Goal: Task Accomplishment & Management: Manage account settings

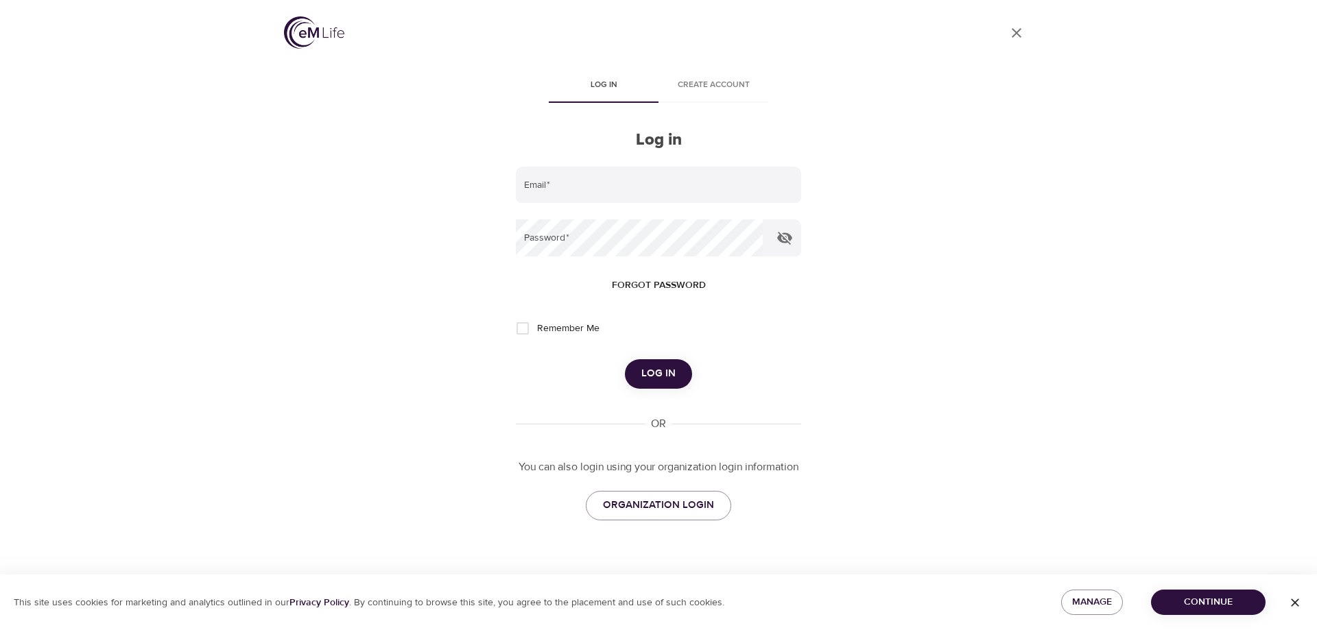
click at [854, 188] on div "User Profile Log in Create account Log in Email   * Password   * Forgot passwor…" at bounding box center [659, 315] width 782 height 630
click at [895, 403] on div "User Profile Log in Create account Log in Email   * Password   * Forgot passwor…" at bounding box center [659, 315] width 782 height 630
click at [585, 196] on input "email" at bounding box center [658, 185] width 285 height 37
type input "[EMAIL_ADDRESS][DOMAIN_NAME]"
click at [625, 359] on button "Log in" at bounding box center [658, 373] width 67 height 29
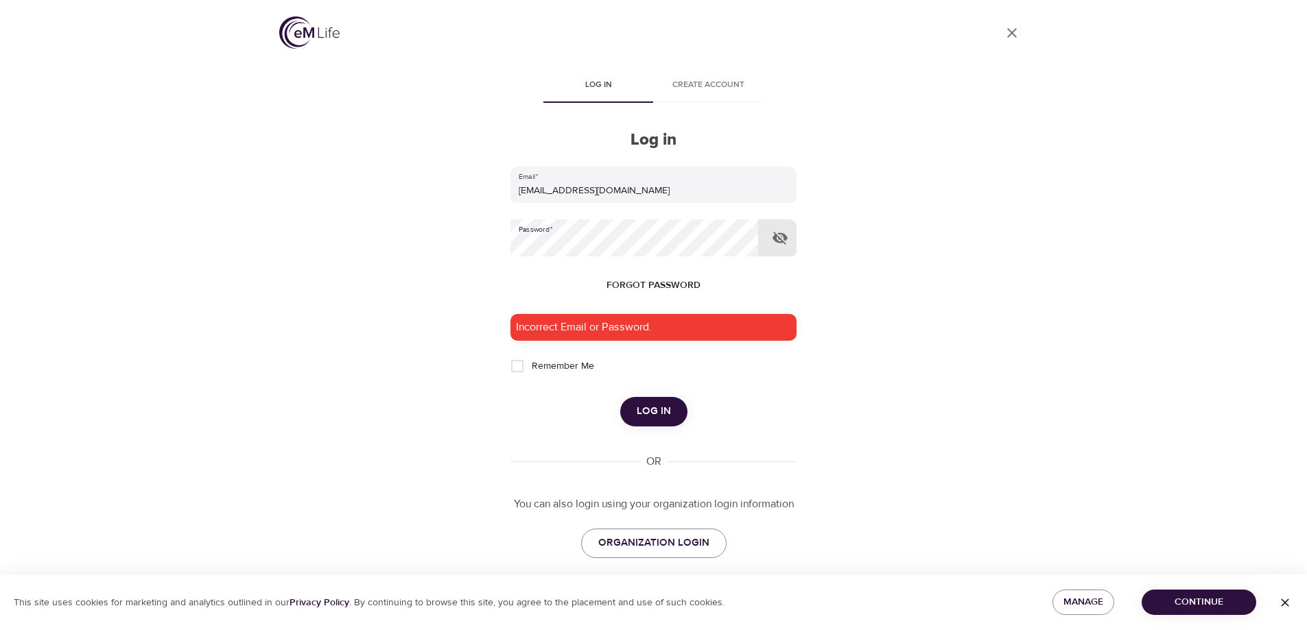
click at [620, 397] on button "Log in" at bounding box center [653, 411] width 67 height 29
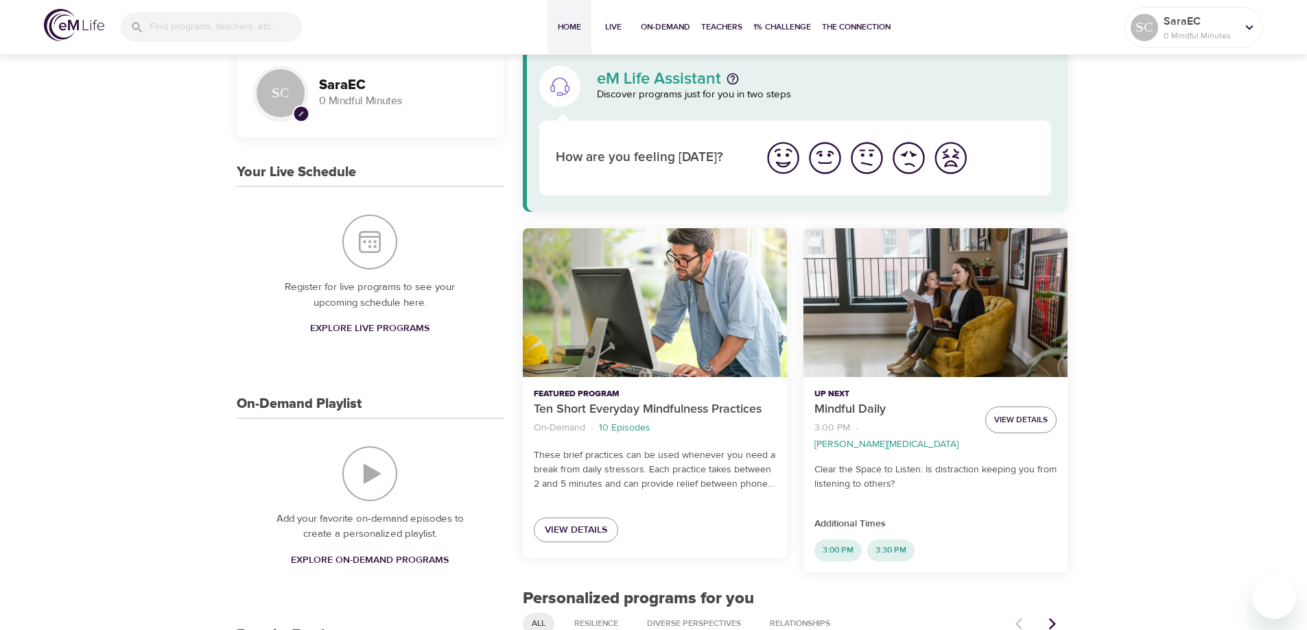
scroll to position [274, 0]
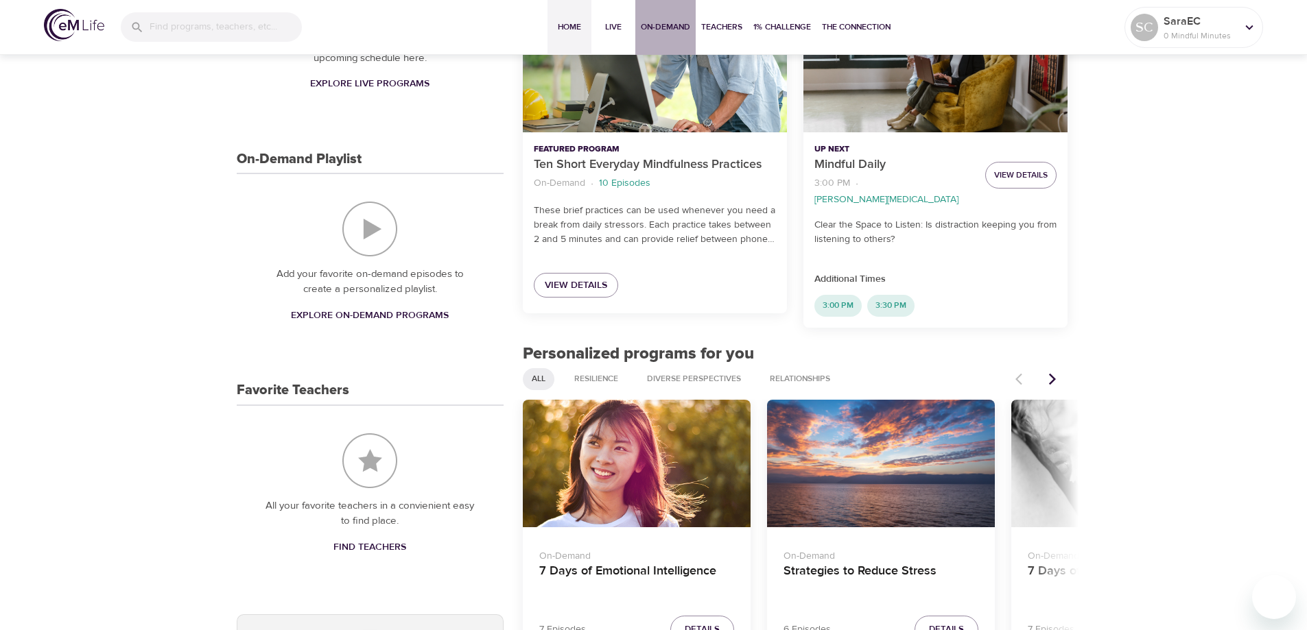
click at [657, 25] on span "On-Demand" at bounding box center [665, 27] width 49 height 14
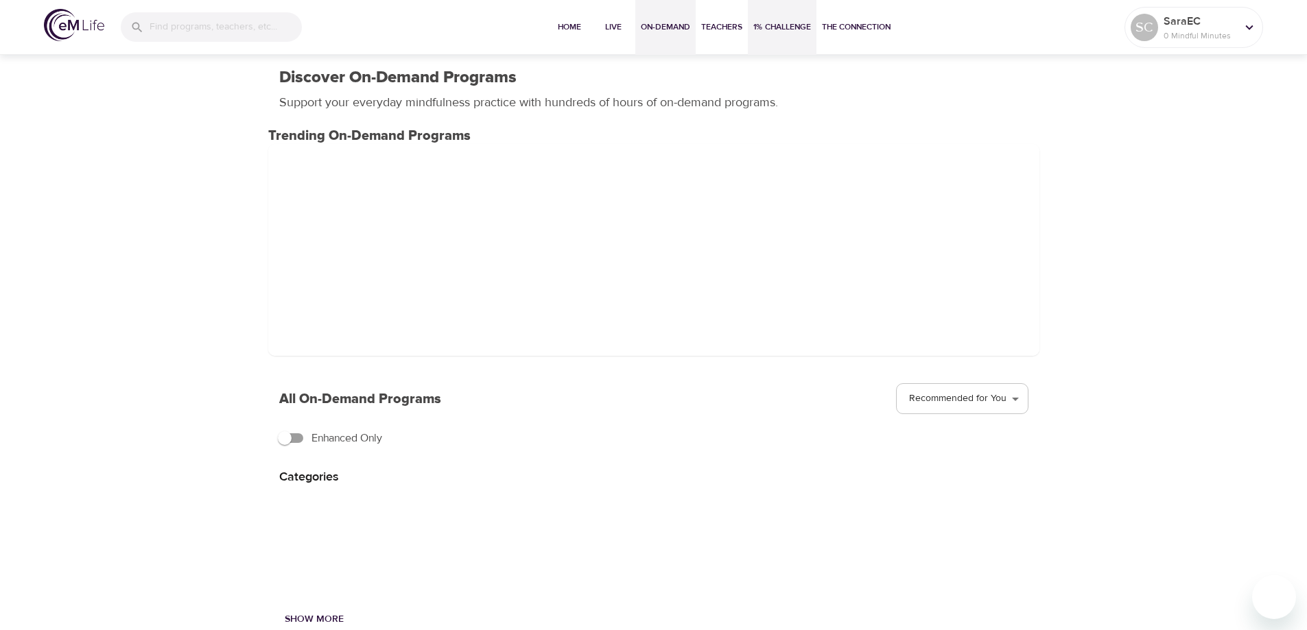
click at [798, 36] on button "1% Challenge" at bounding box center [782, 27] width 69 height 55
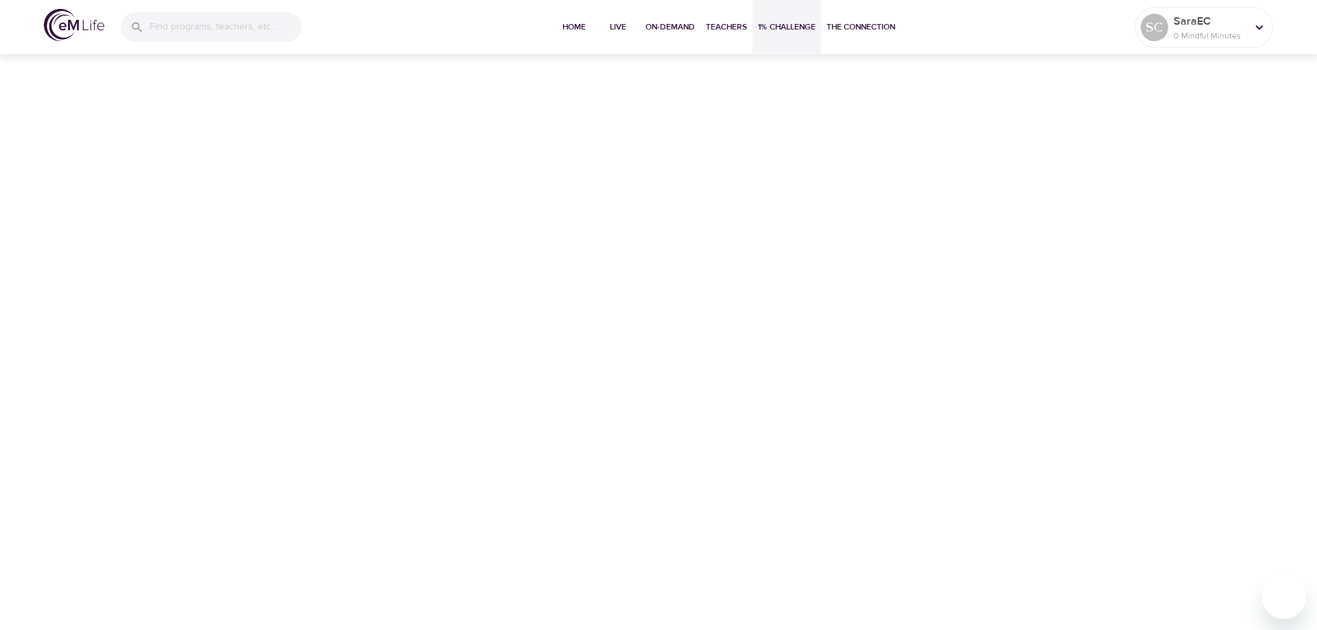
click at [786, 31] on span "1% Challenge" at bounding box center [787, 27] width 58 height 14
click at [773, 38] on button "1% Challenge" at bounding box center [787, 27] width 69 height 55
click at [626, 32] on span "Live" at bounding box center [618, 27] width 33 height 14
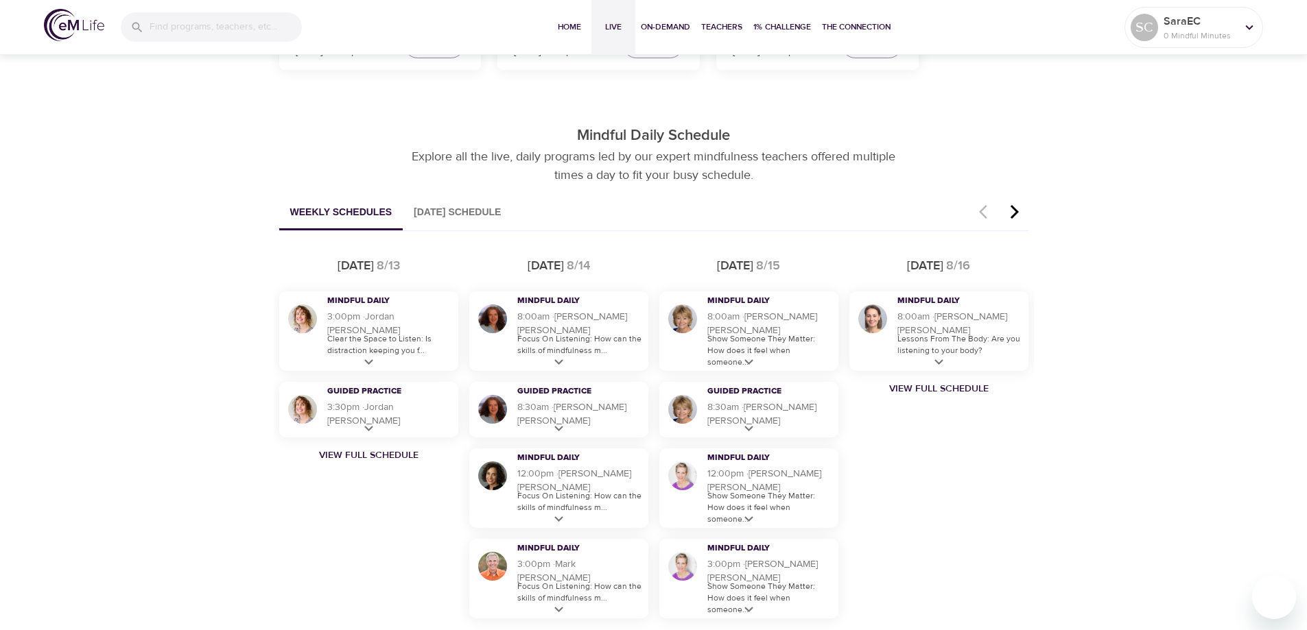
scroll to position [755, 0]
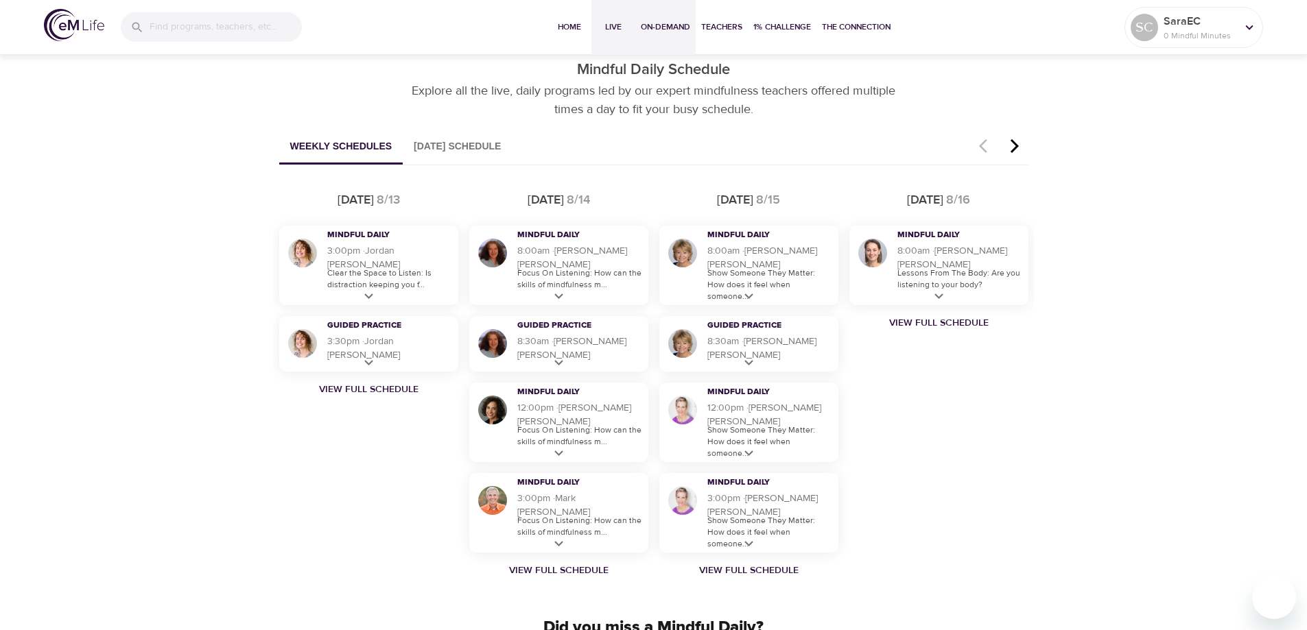
drag, startPoint x: 659, startPoint y: 21, endPoint x: 674, endPoint y: 38, distance: 22.9
click at [659, 21] on span "On-Demand" at bounding box center [665, 27] width 49 height 14
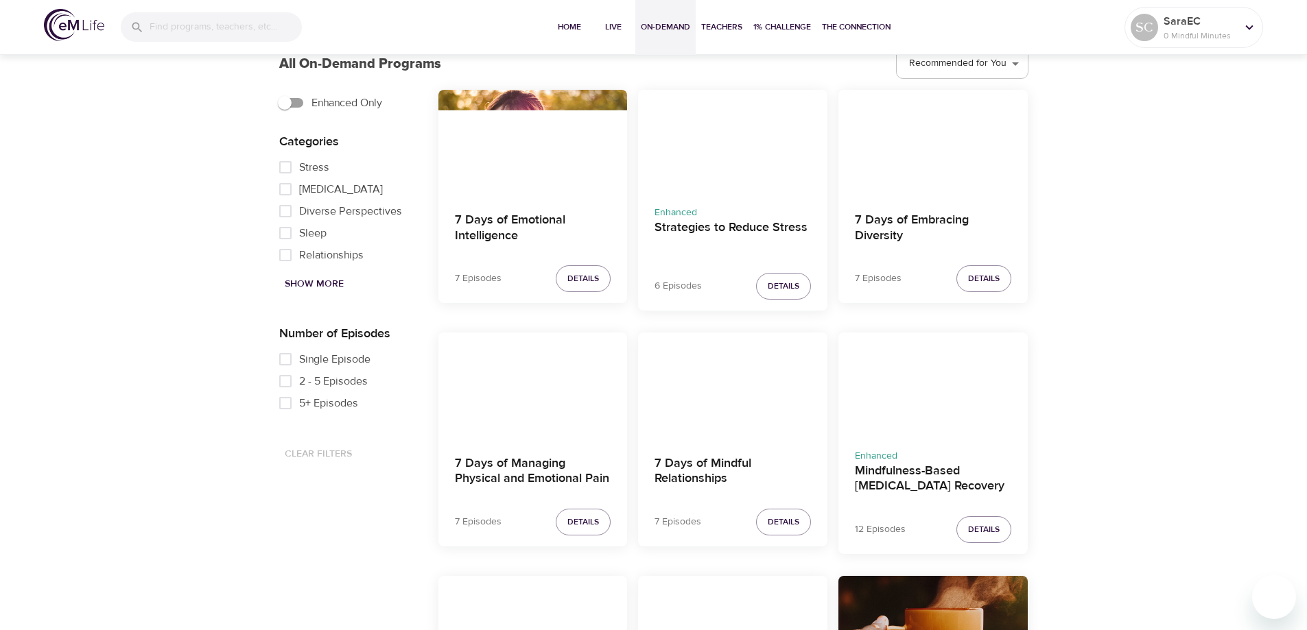
scroll to position [412, 0]
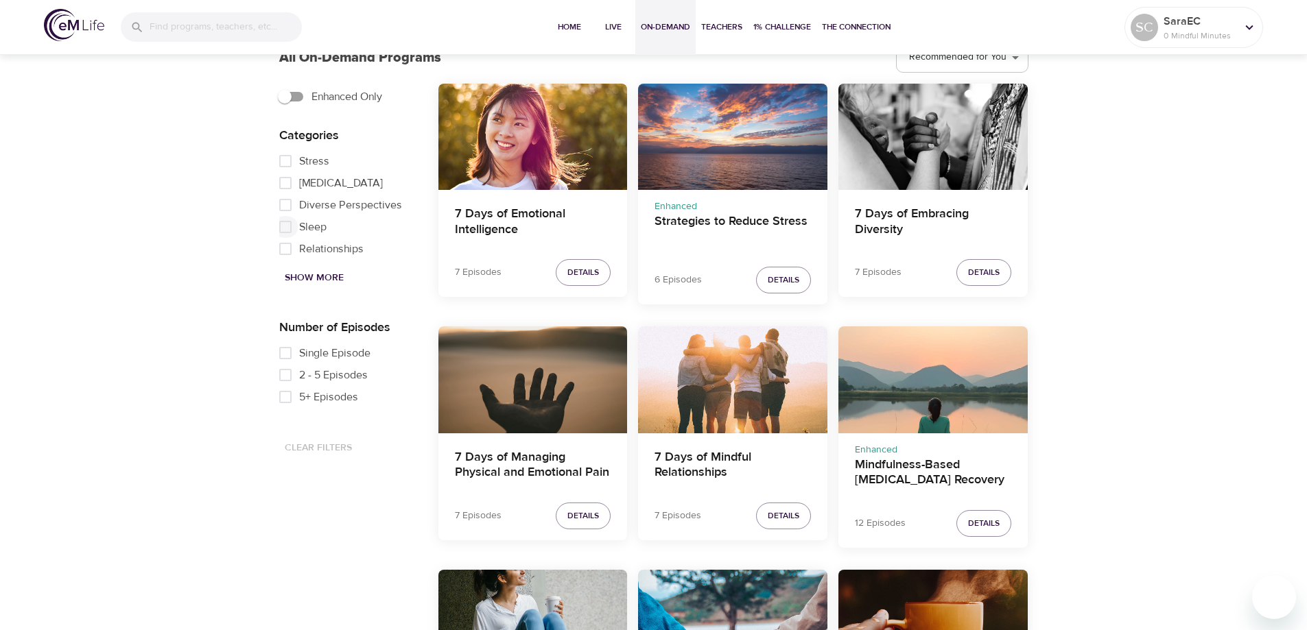
click at [285, 226] on input "Sleep" at bounding box center [285, 227] width 27 height 22
checkbox input "true"
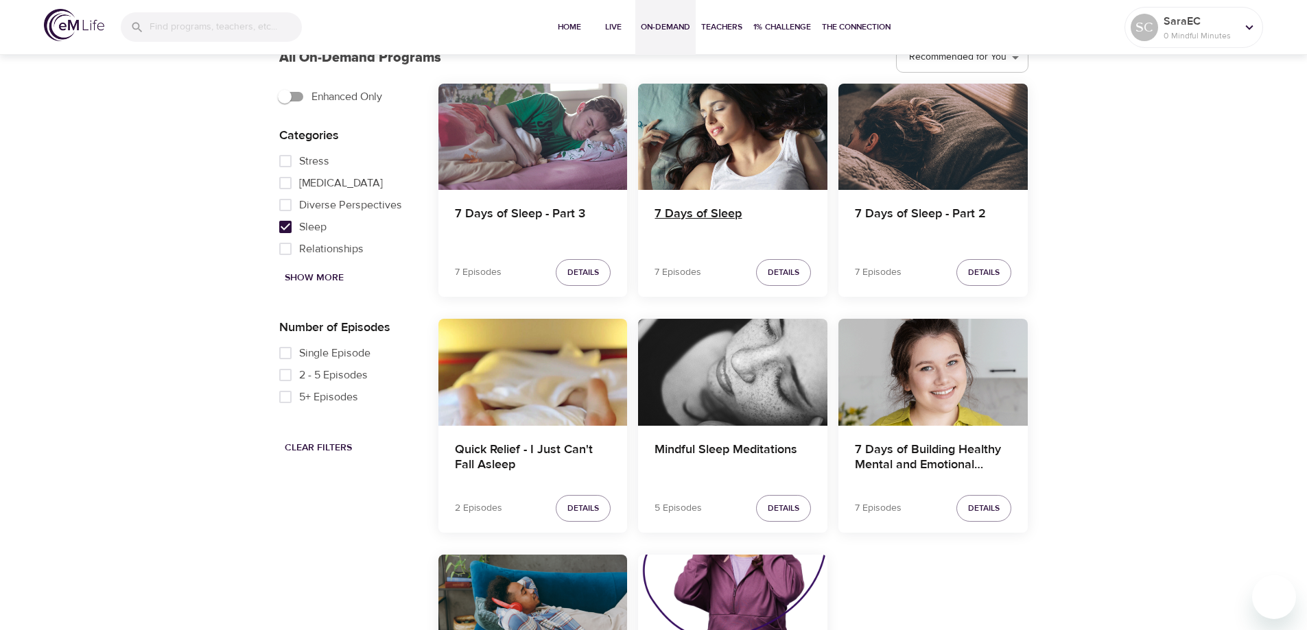
click at [707, 213] on h4 "7 Days of Sleep" at bounding box center [732, 223] width 156 height 33
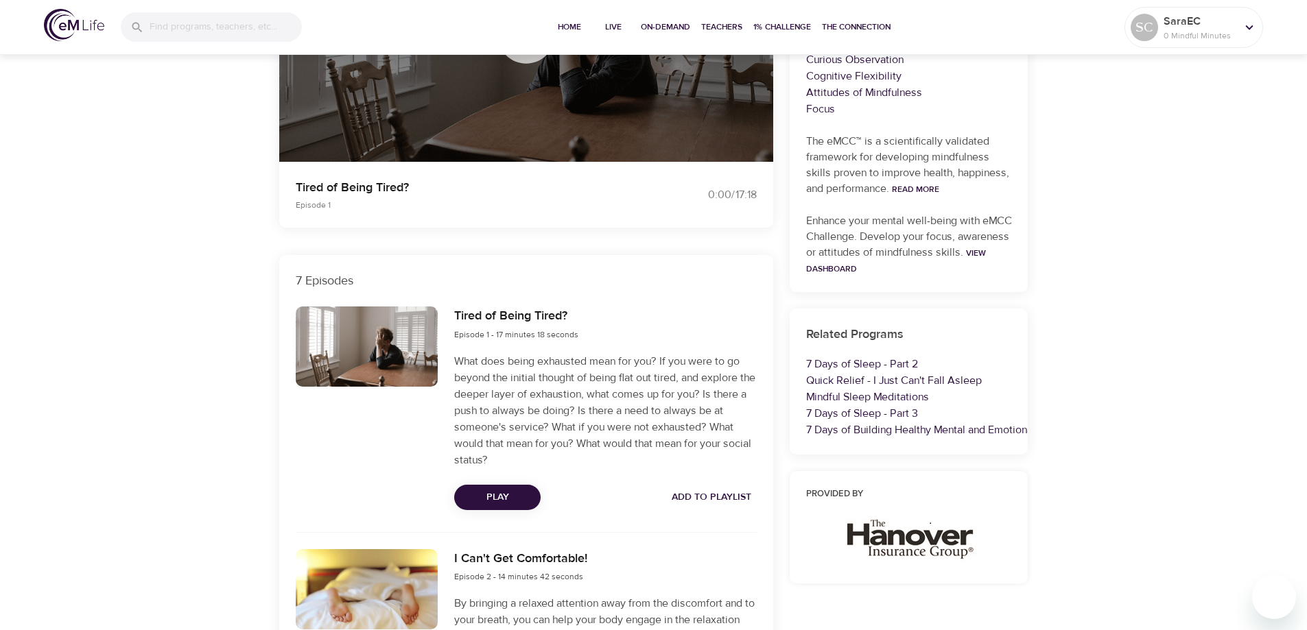
scroll to position [274, 0]
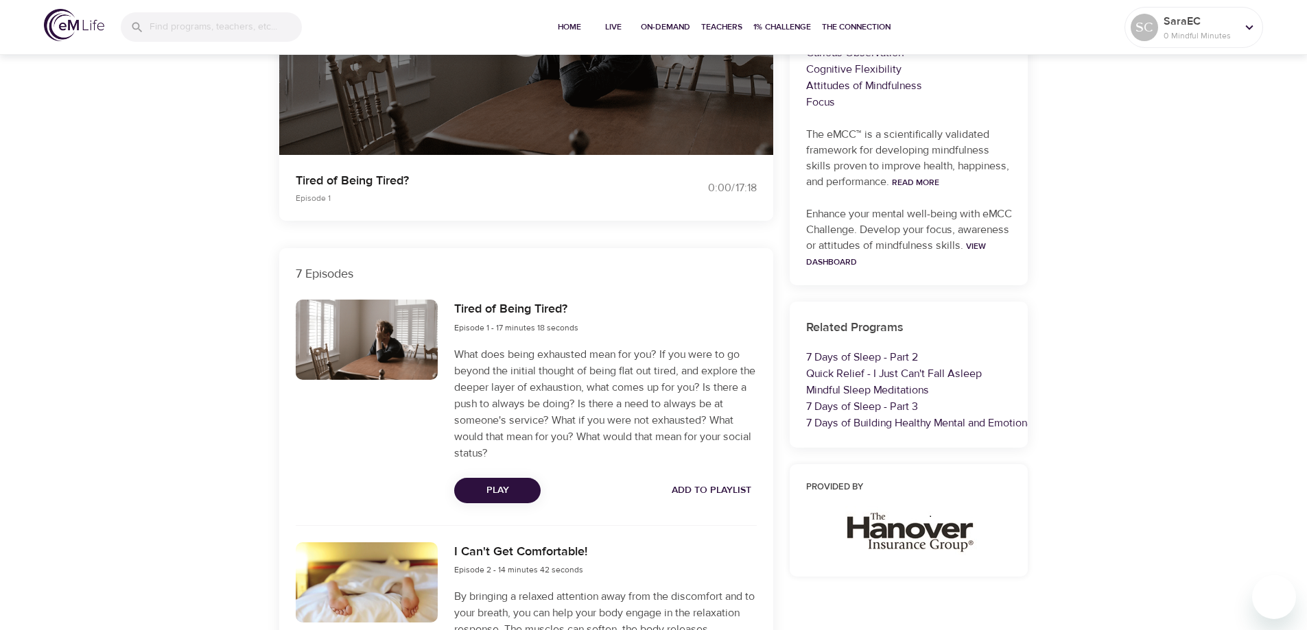
click at [693, 488] on span "Add to Playlist" at bounding box center [712, 490] width 80 height 17
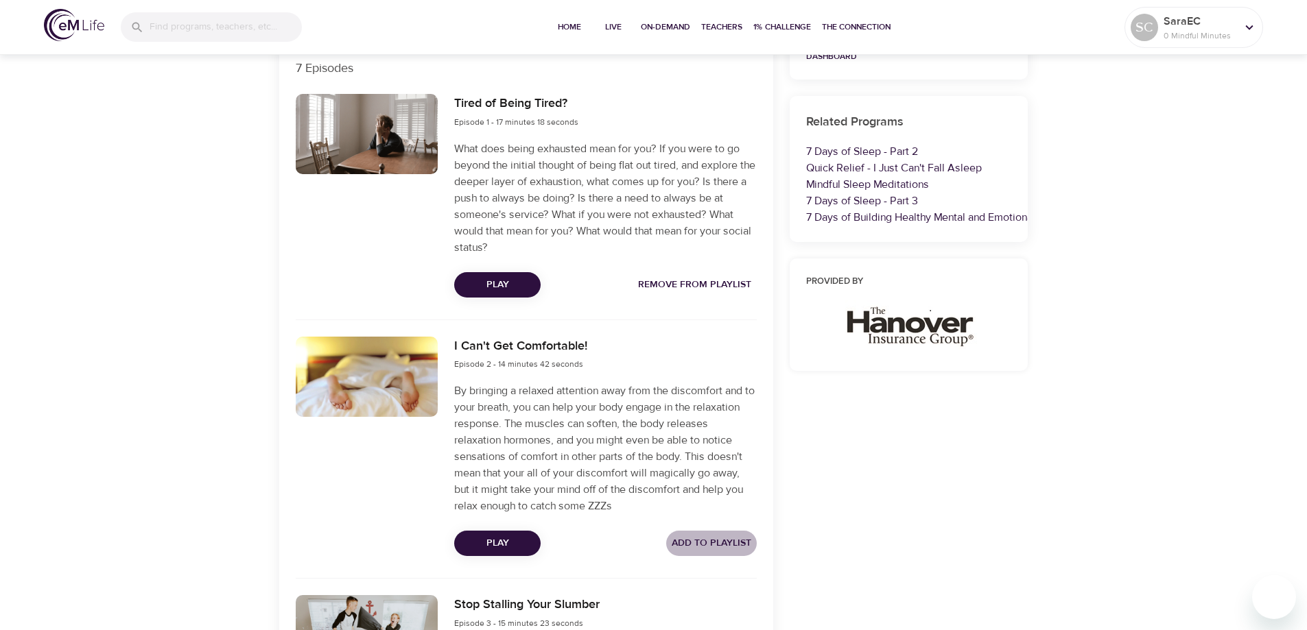
click at [684, 539] on span "Add to Playlist" at bounding box center [712, 543] width 80 height 17
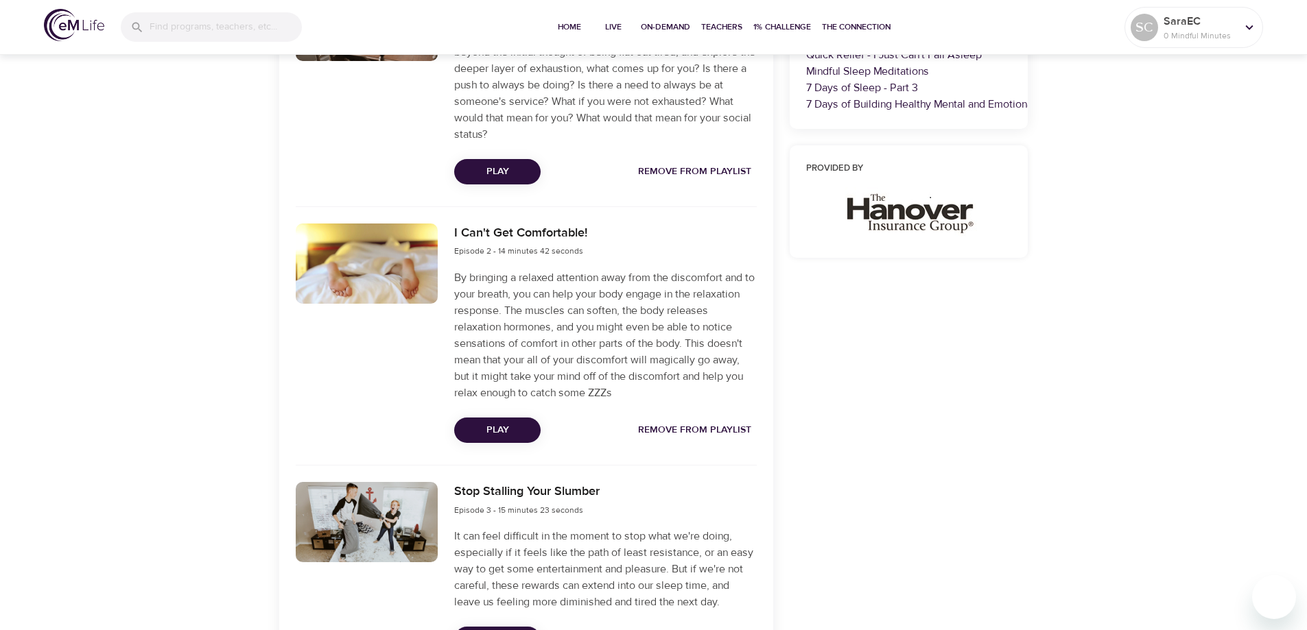
scroll to position [755, 0]
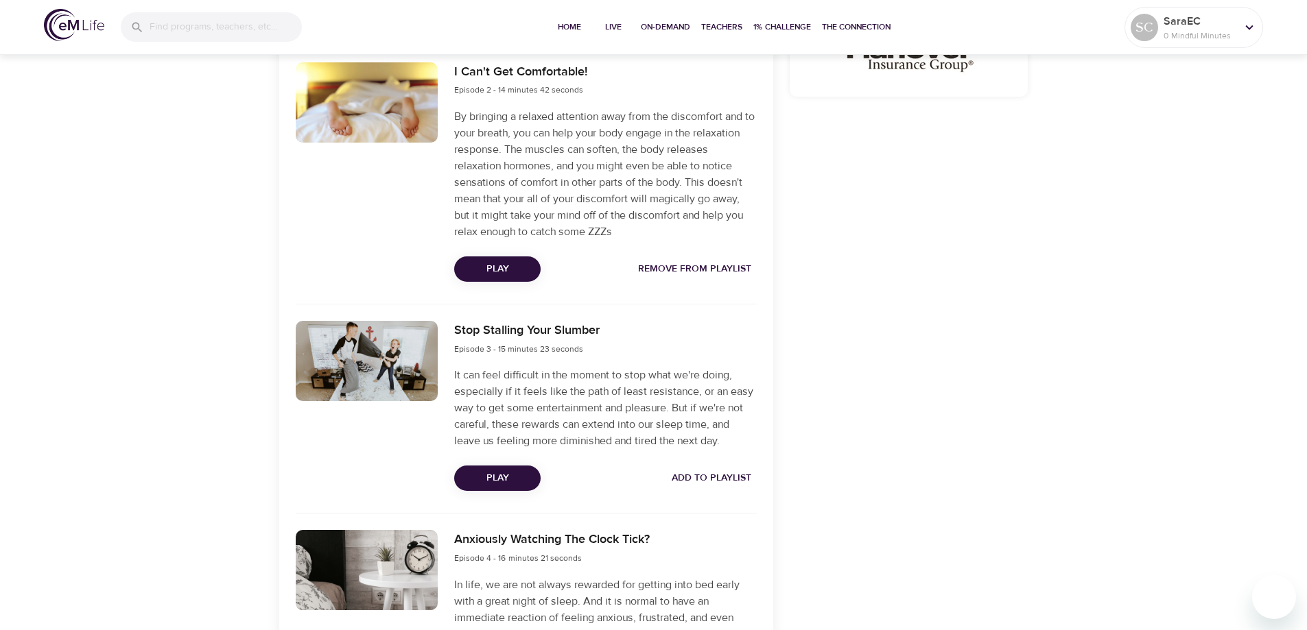
click at [720, 469] on button "Add to Playlist" at bounding box center [711, 478] width 91 height 25
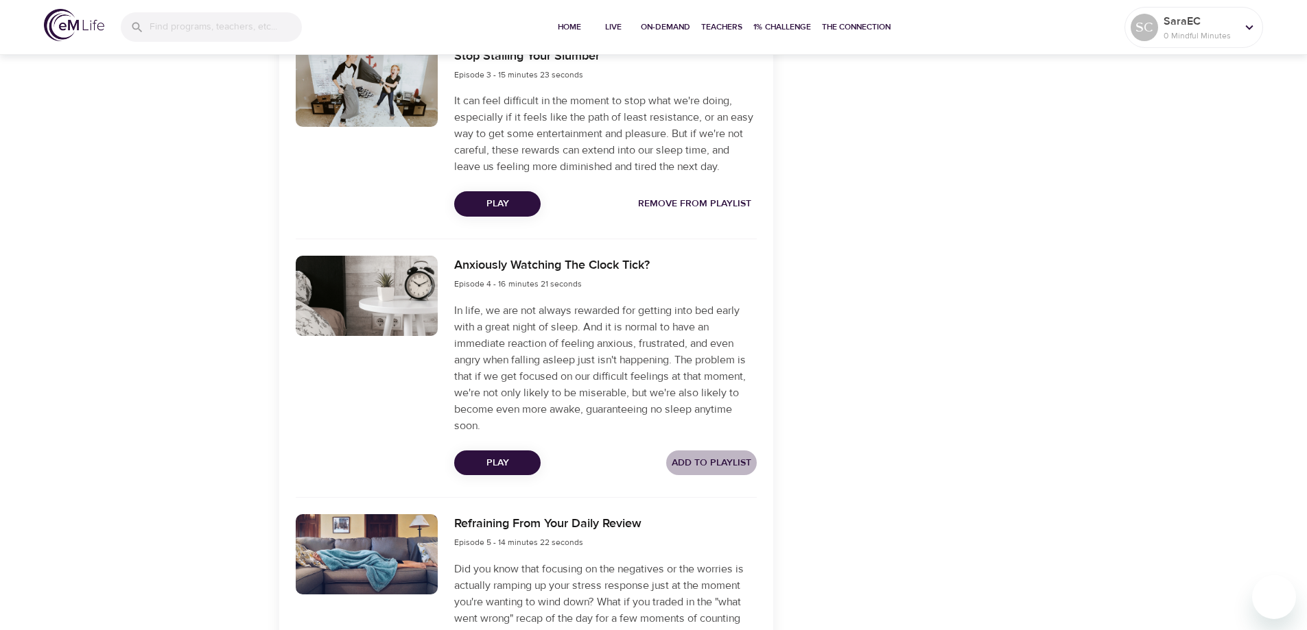
click at [716, 466] on span "Add to Playlist" at bounding box center [712, 463] width 80 height 17
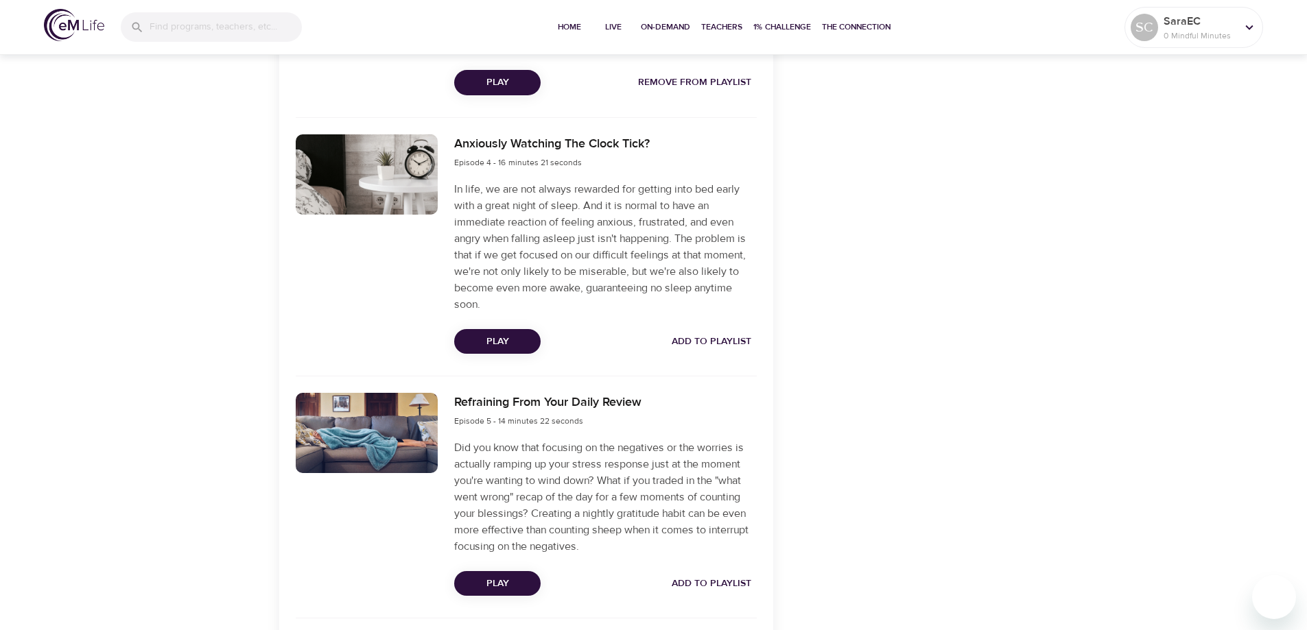
scroll to position [1303, 0]
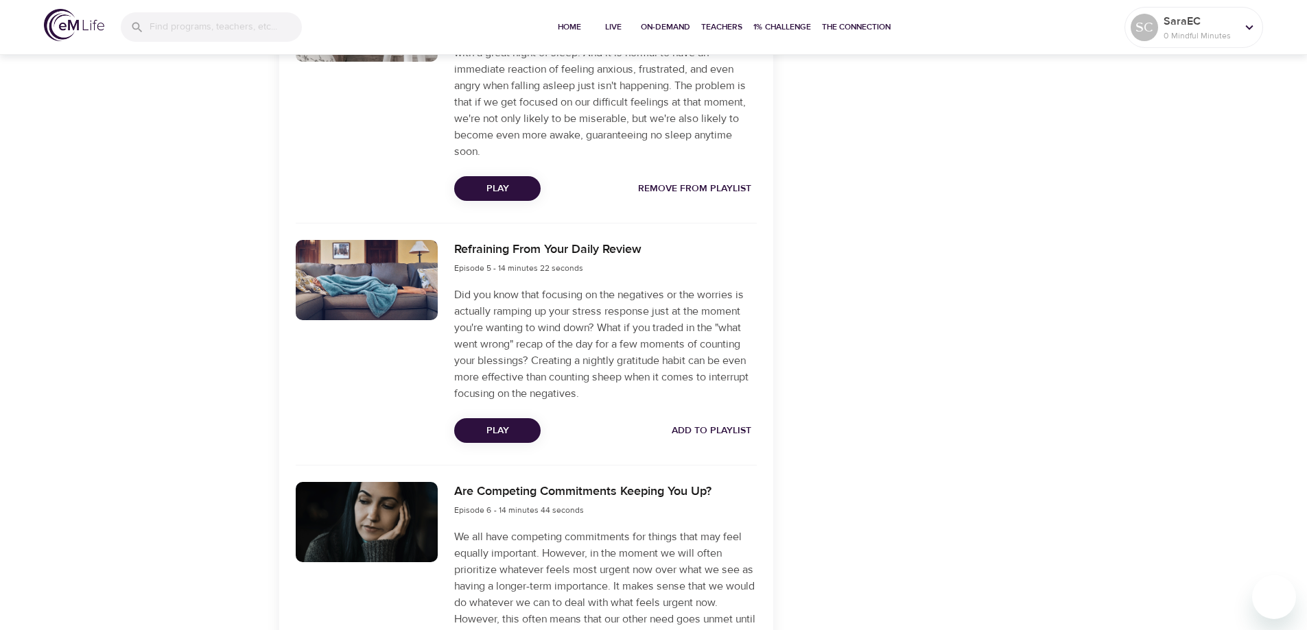
click at [716, 434] on span "Add to Playlist" at bounding box center [712, 431] width 80 height 17
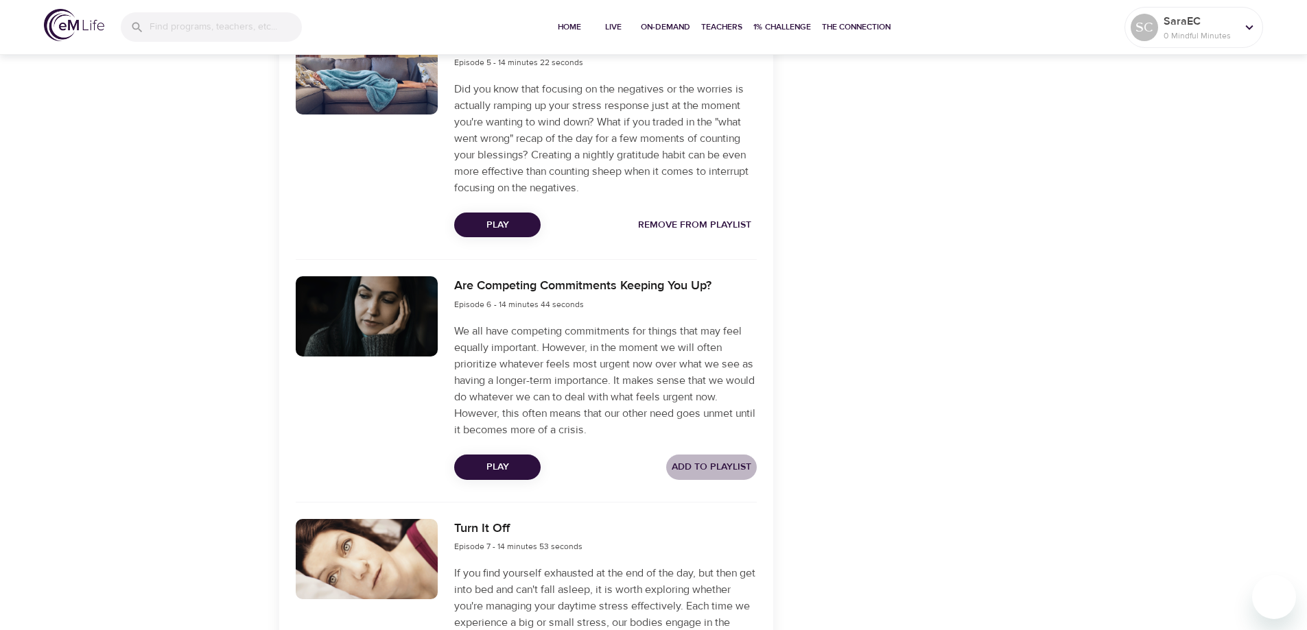
click at [709, 468] on span "Add to Playlist" at bounding box center [712, 467] width 80 height 17
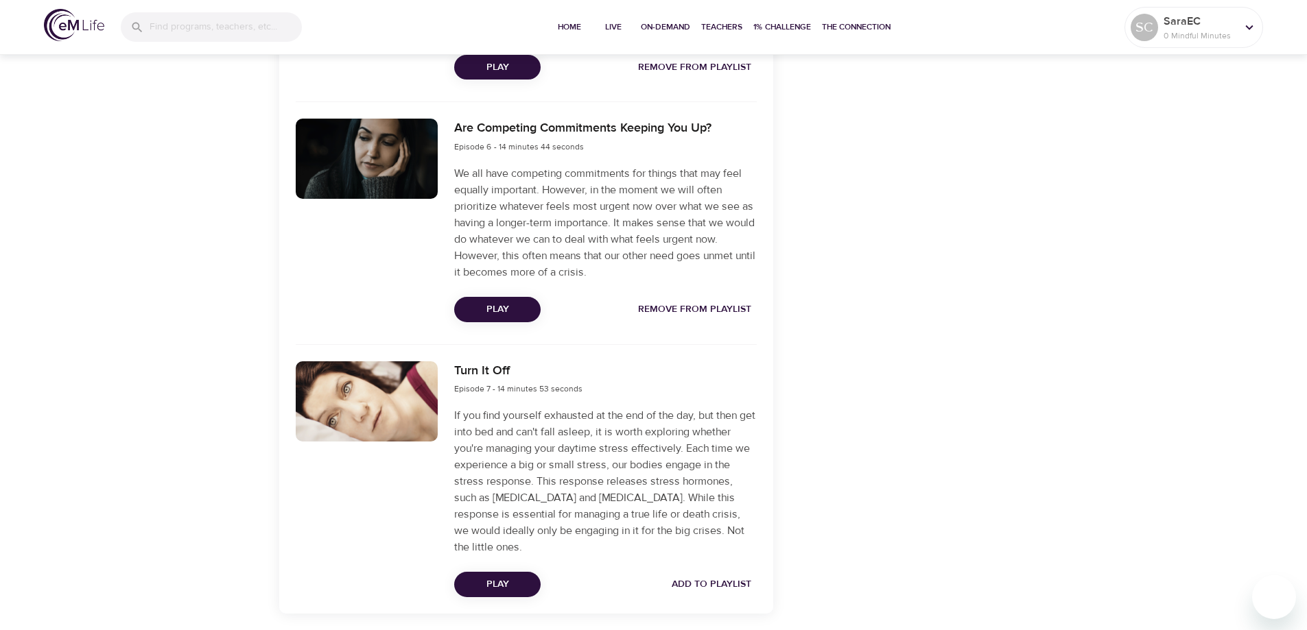
scroll to position [1784, 0]
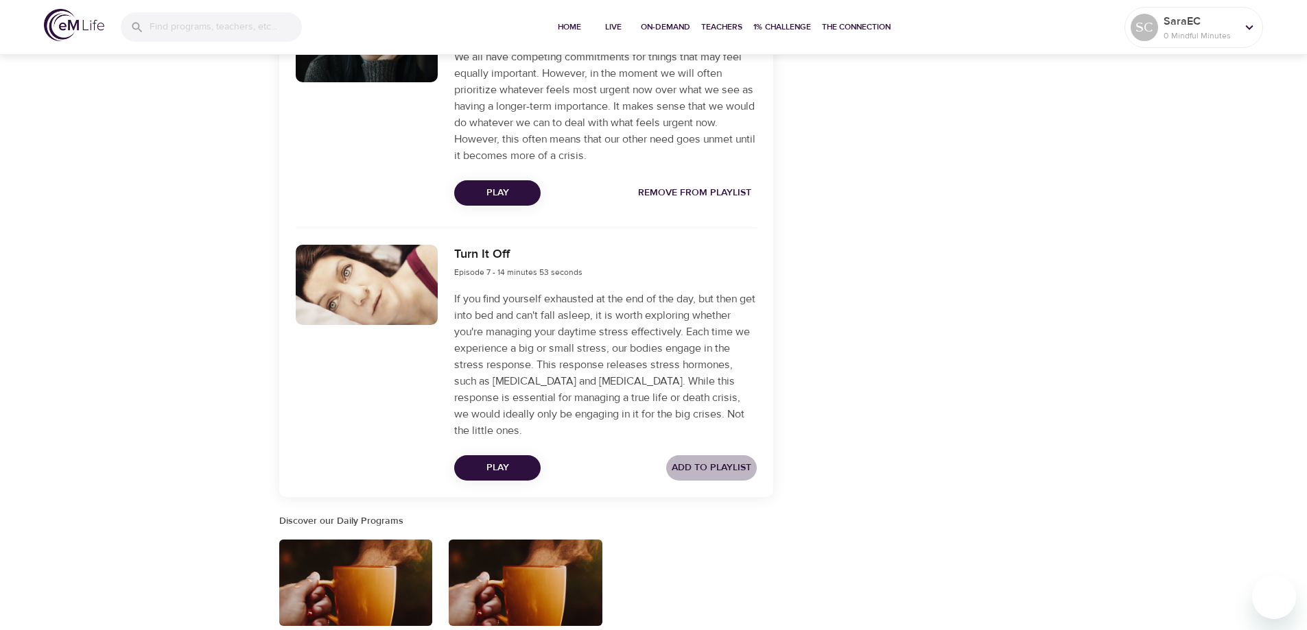
click at [709, 468] on span "Add to Playlist" at bounding box center [712, 468] width 80 height 17
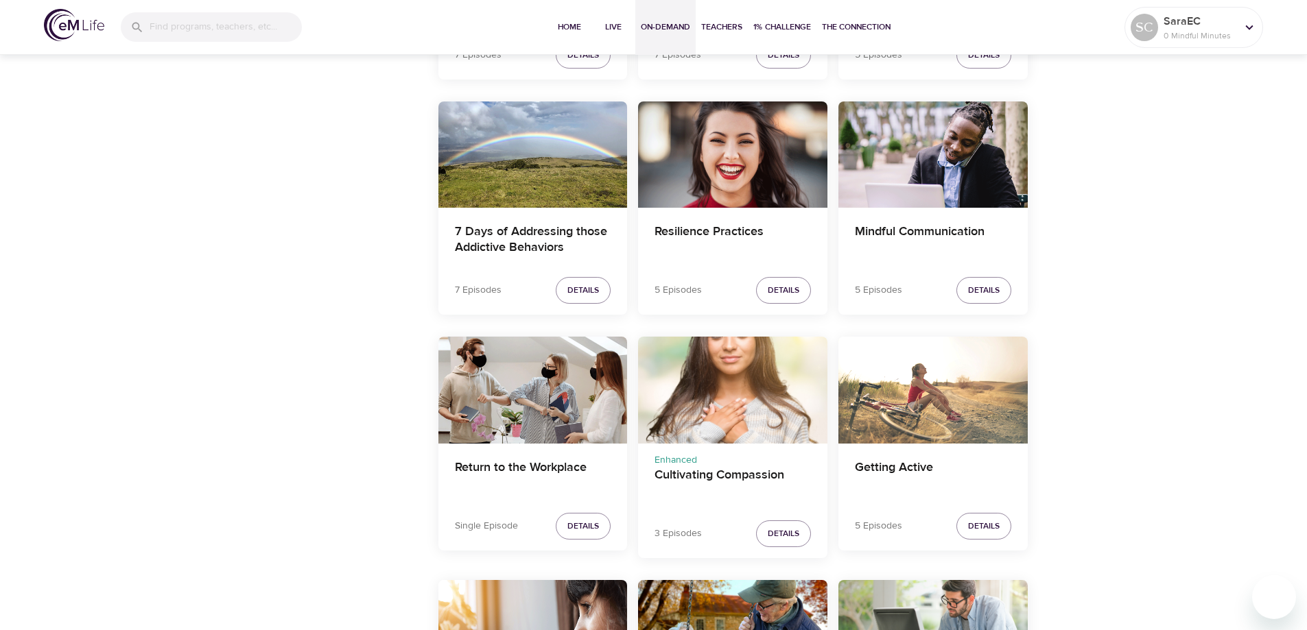
scroll to position [1715, 0]
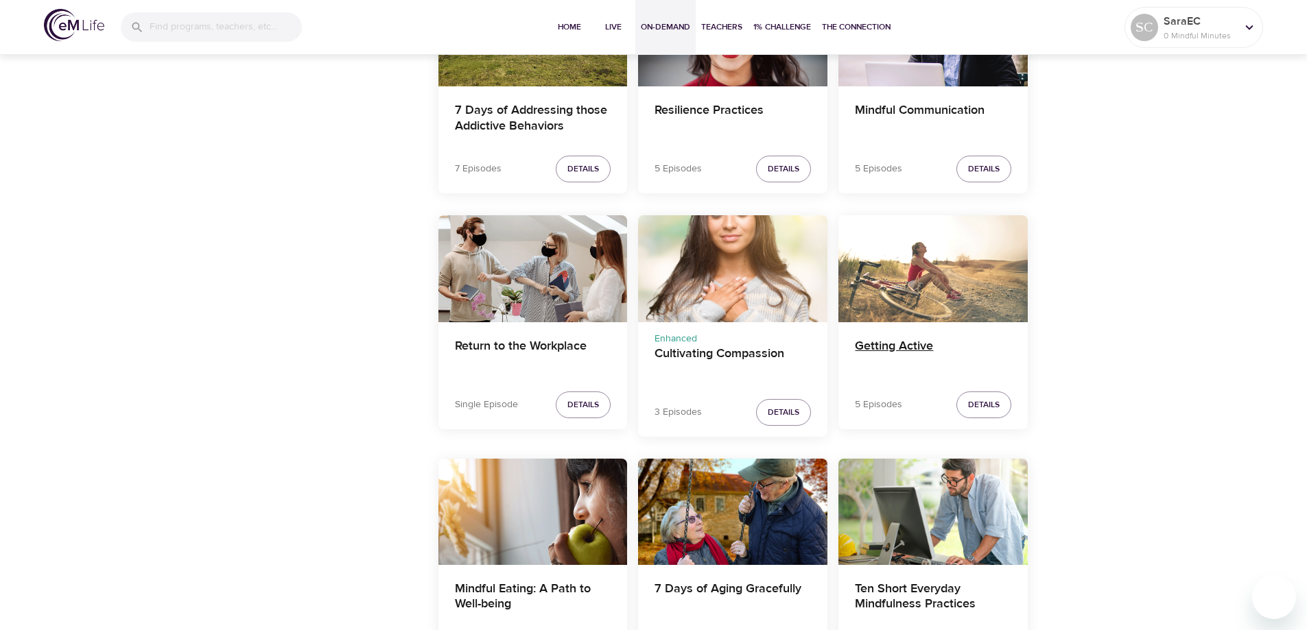
click at [868, 342] on h4 "Getting Active" at bounding box center [933, 355] width 156 height 33
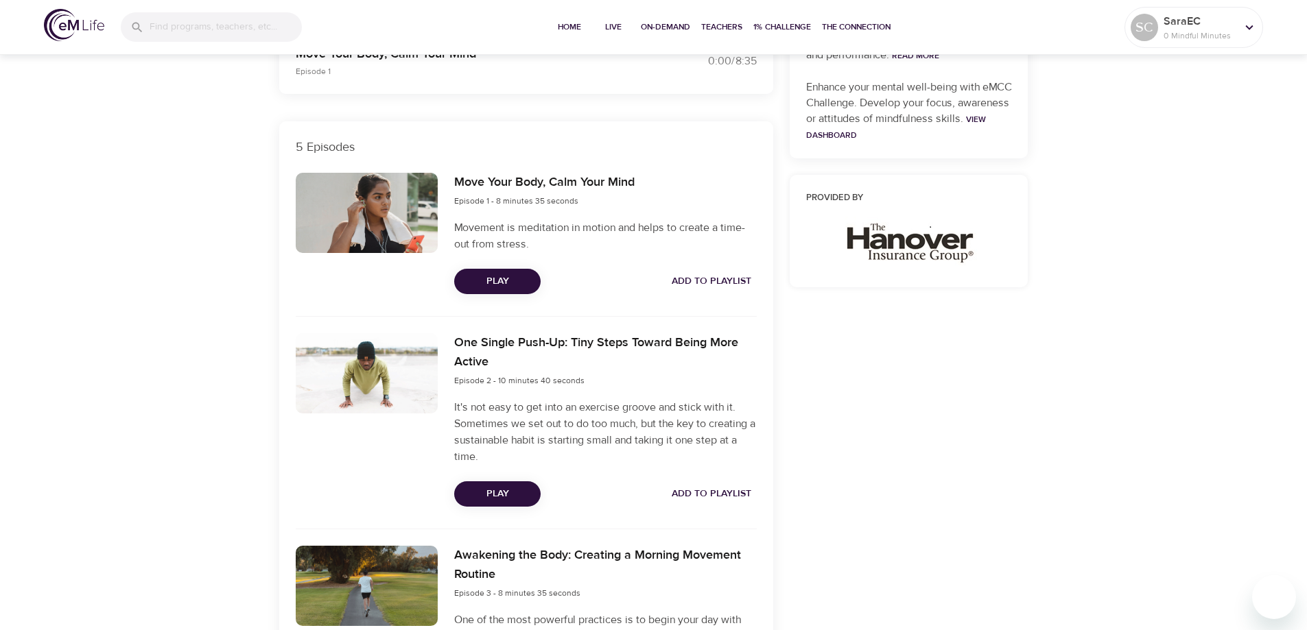
scroll to position [412, 0]
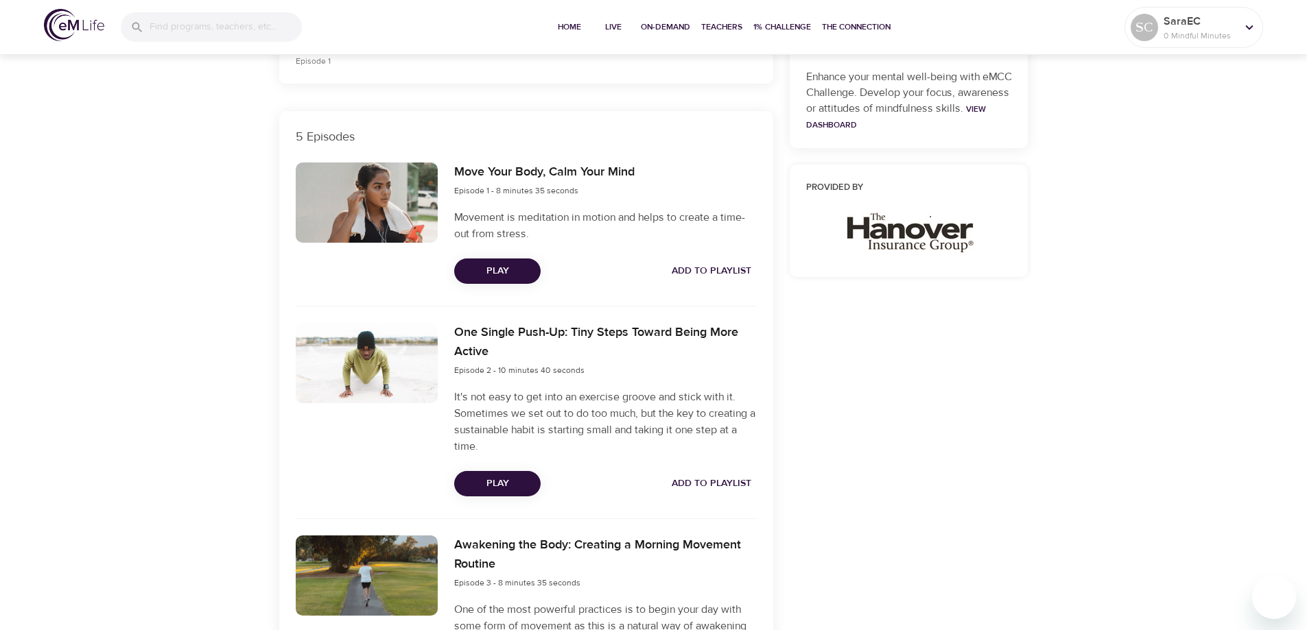
click at [702, 274] on span "Add to Playlist" at bounding box center [712, 271] width 80 height 17
click at [722, 490] on span "Add to Playlist" at bounding box center [712, 483] width 80 height 17
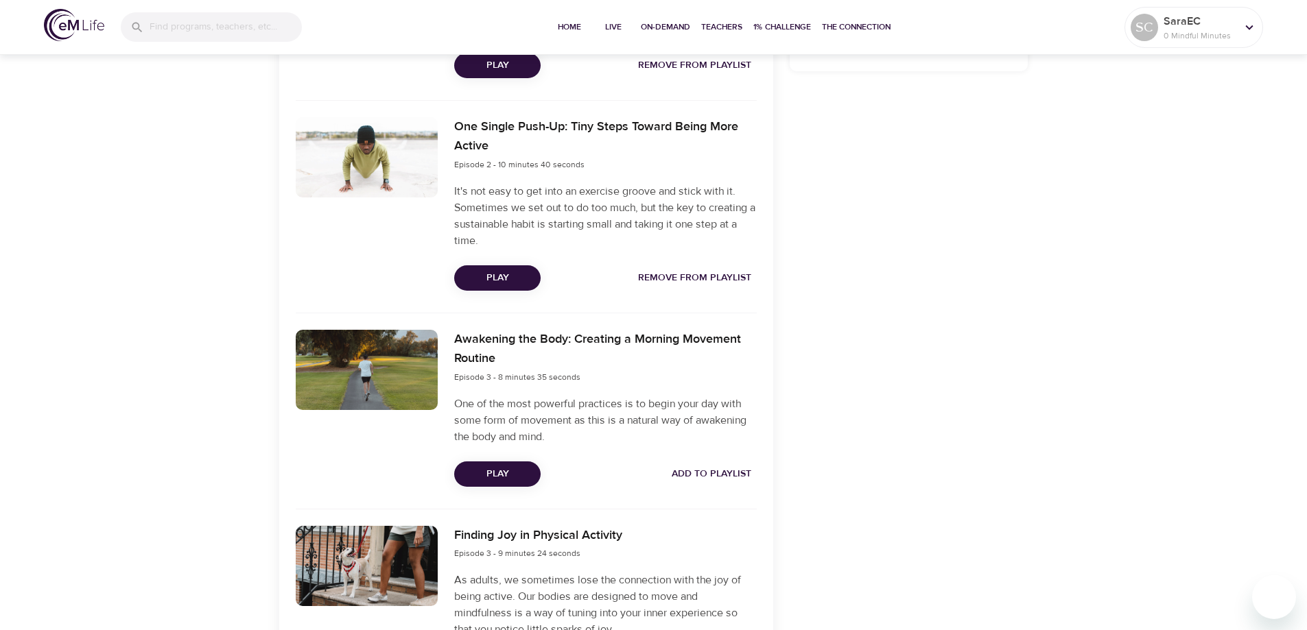
click at [712, 461] on div "Awakening the Body: Creating a Morning Movement Routine Episode 3 - 8 minutes 3…" at bounding box center [605, 409] width 318 height 174
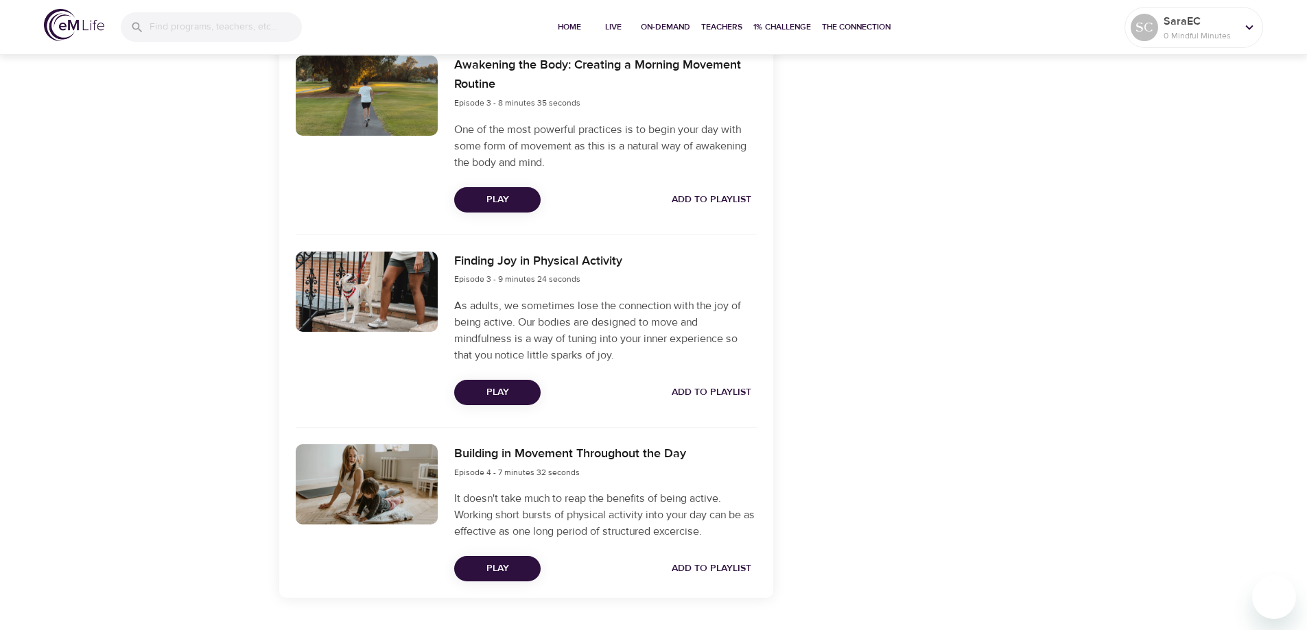
click at [722, 396] on span "Add to Playlist" at bounding box center [712, 392] width 80 height 17
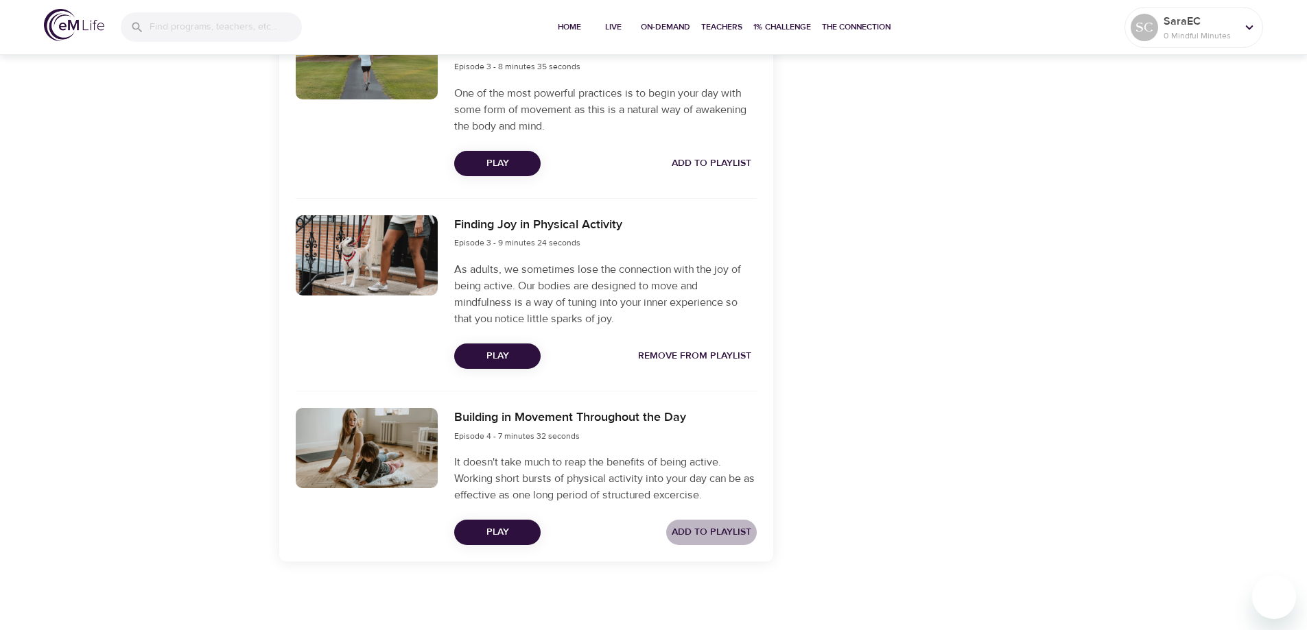
click at [697, 526] on span "Add to Playlist" at bounding box center [712, 532] width 80 height 17
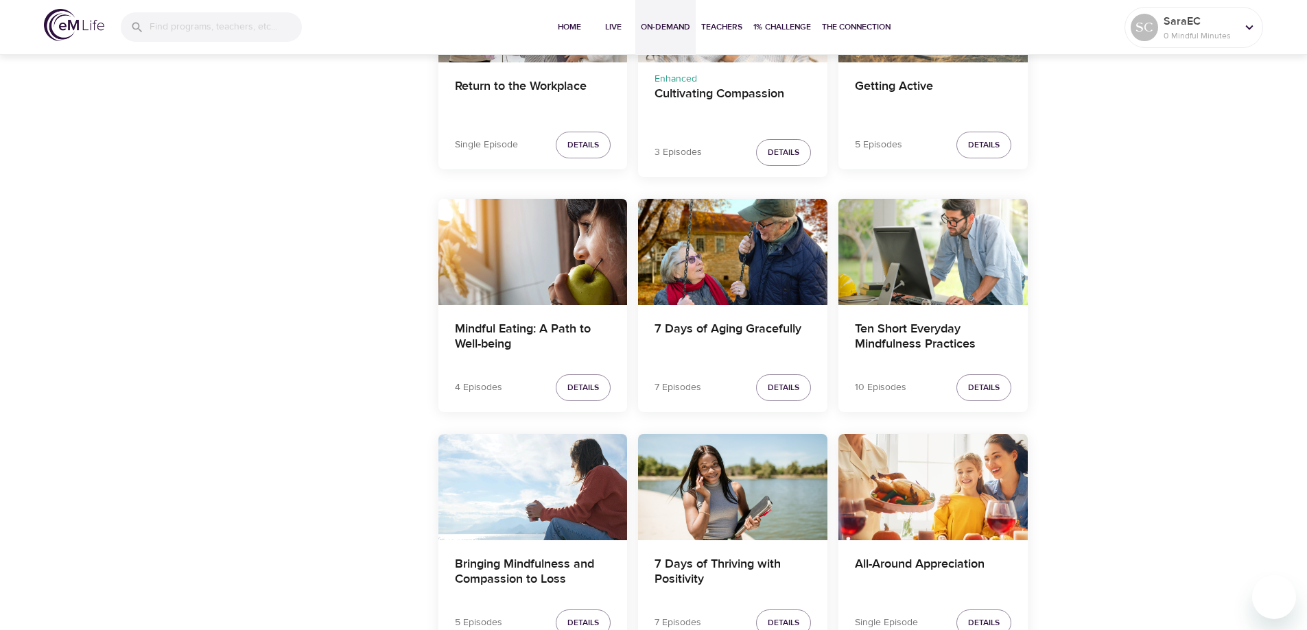
scroll to position [2024, 0]
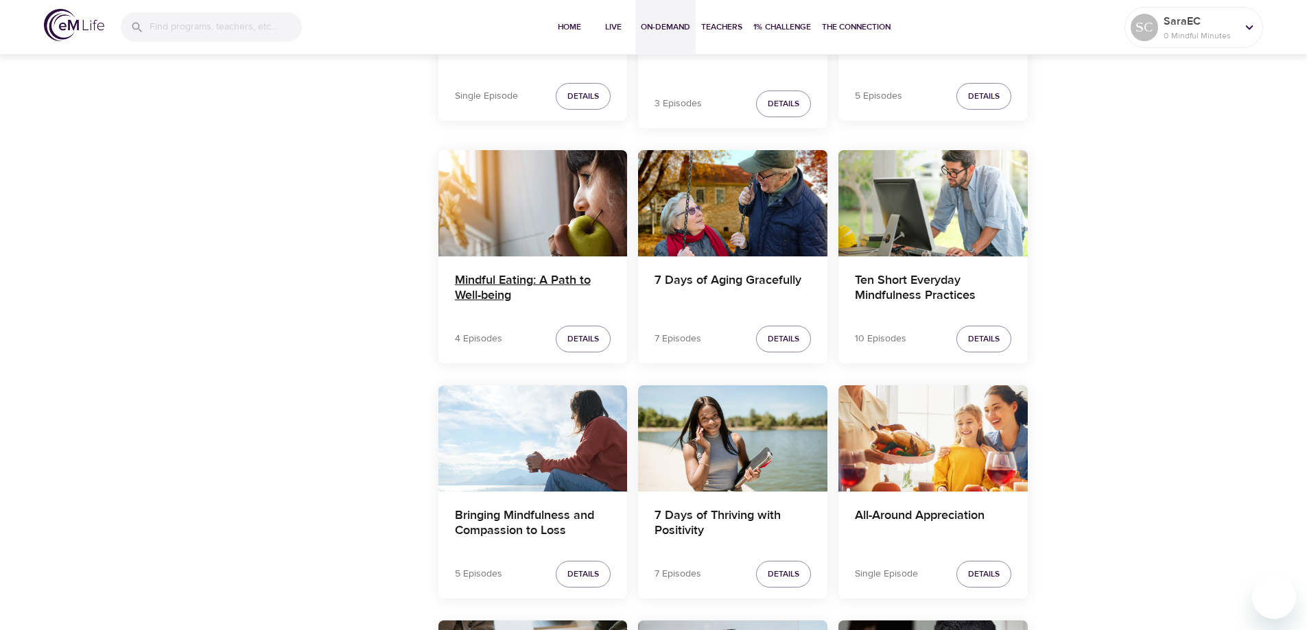
click at [506, 290] on h4 "Mindful Eating: A Path to Well-being" at bounding box center [533, 289] width 156 height 33
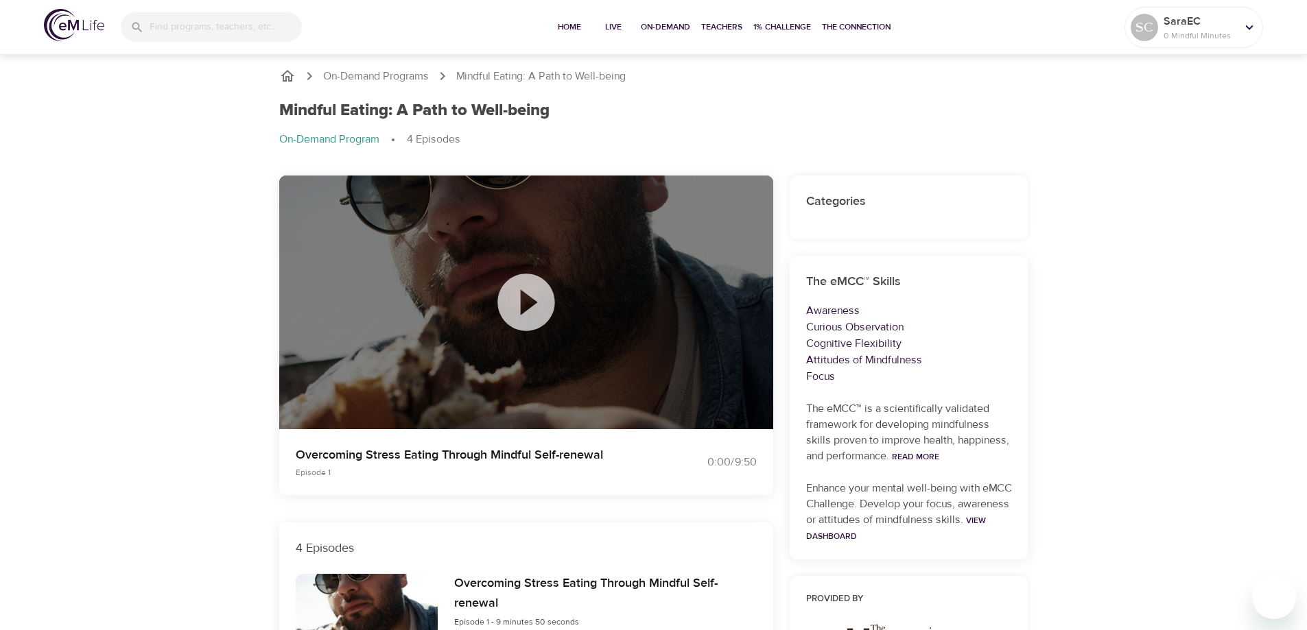
scroll to position [274, 0]
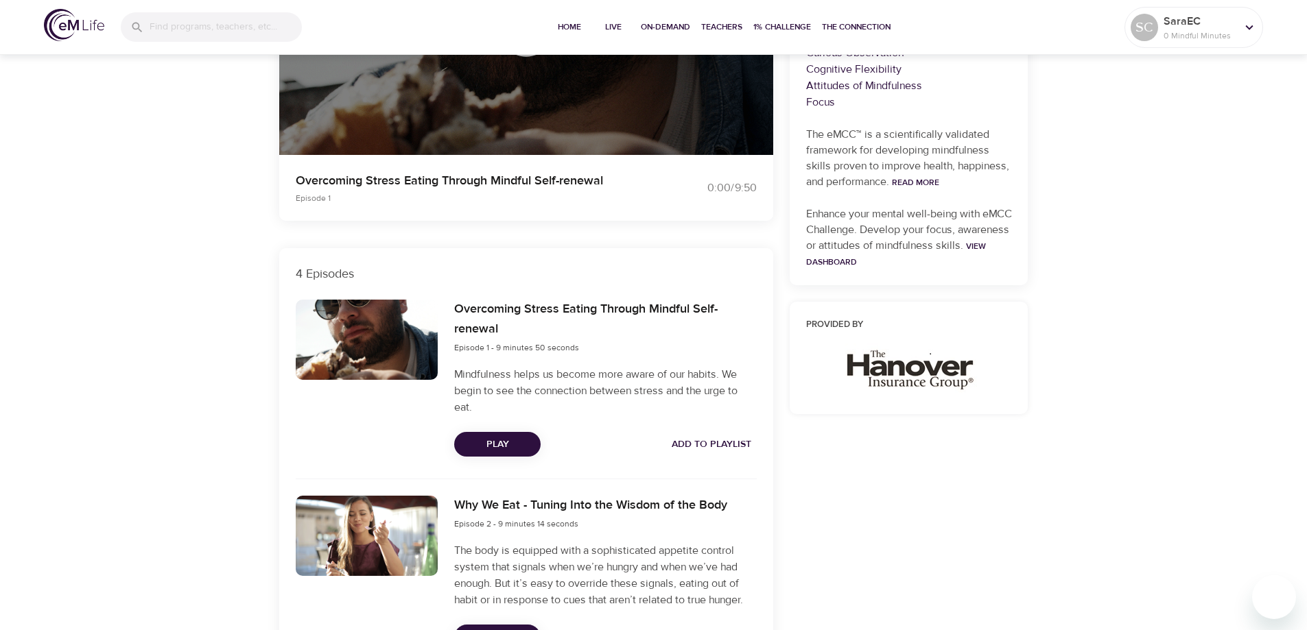
click at [696, 440] on span "Add to Playlist" at bounding box center [712, 444] width 80 height 17
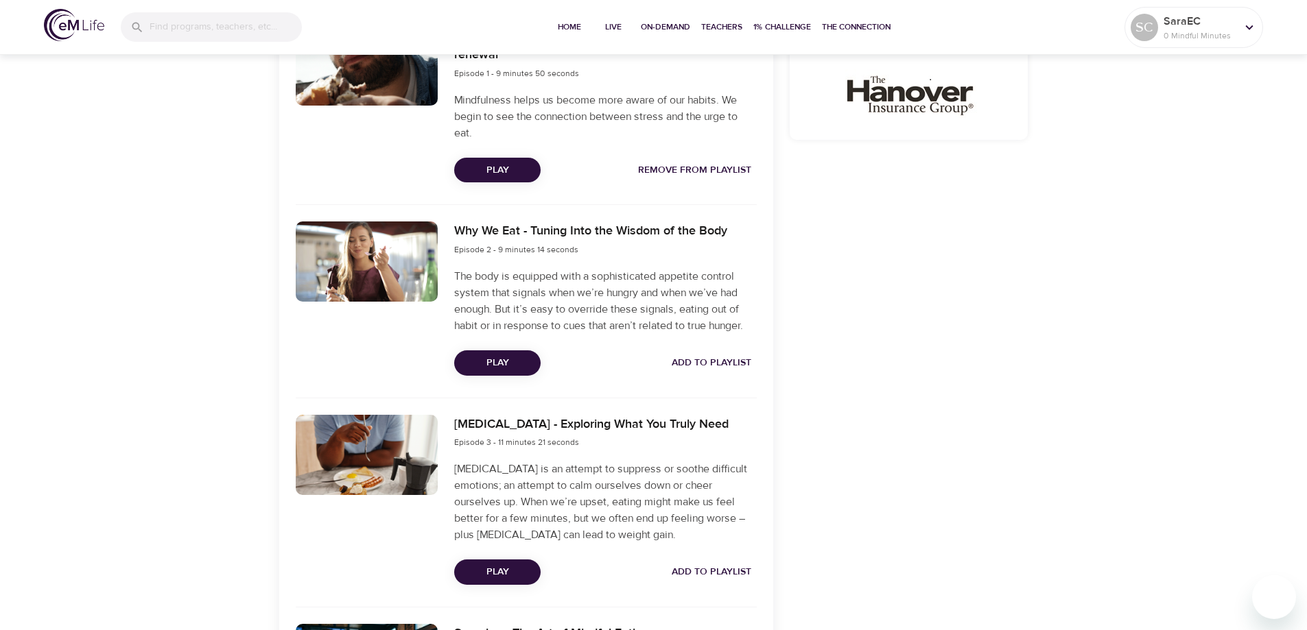
click at [704, 362] on span "Add to Playlist" at bounding box center [712, 363] width 80 height 17
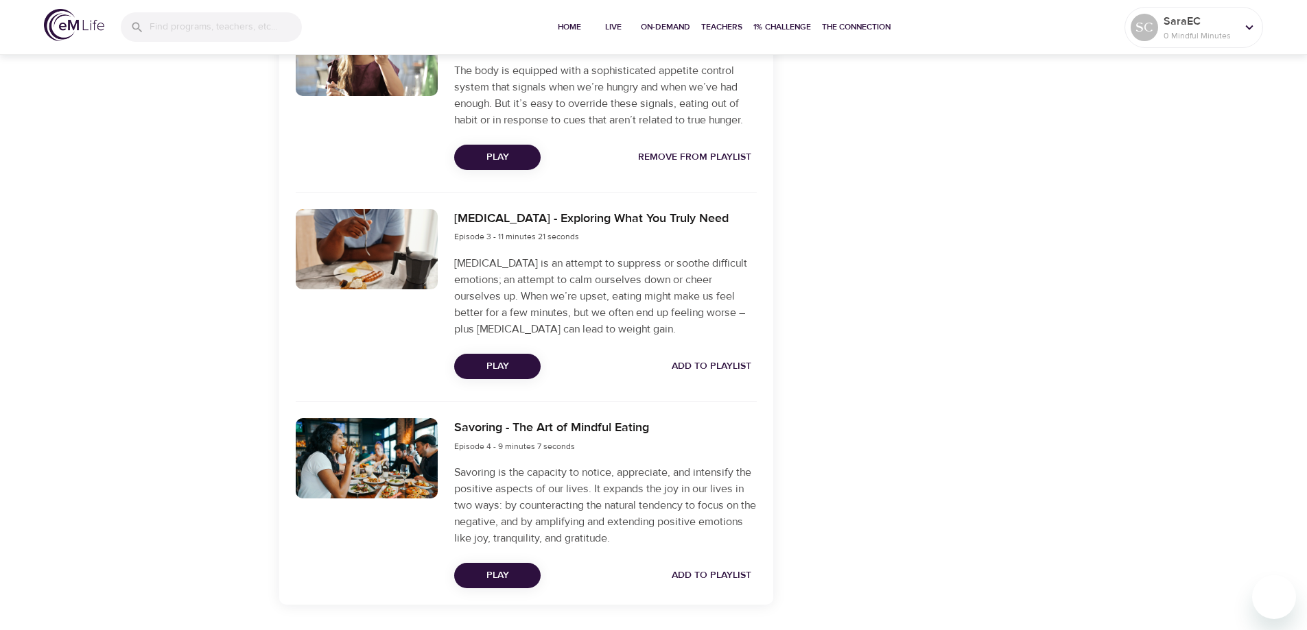
click at [708, 358] on span "Add to Playlist" at bounding box center [712, 366] width 80 height 17
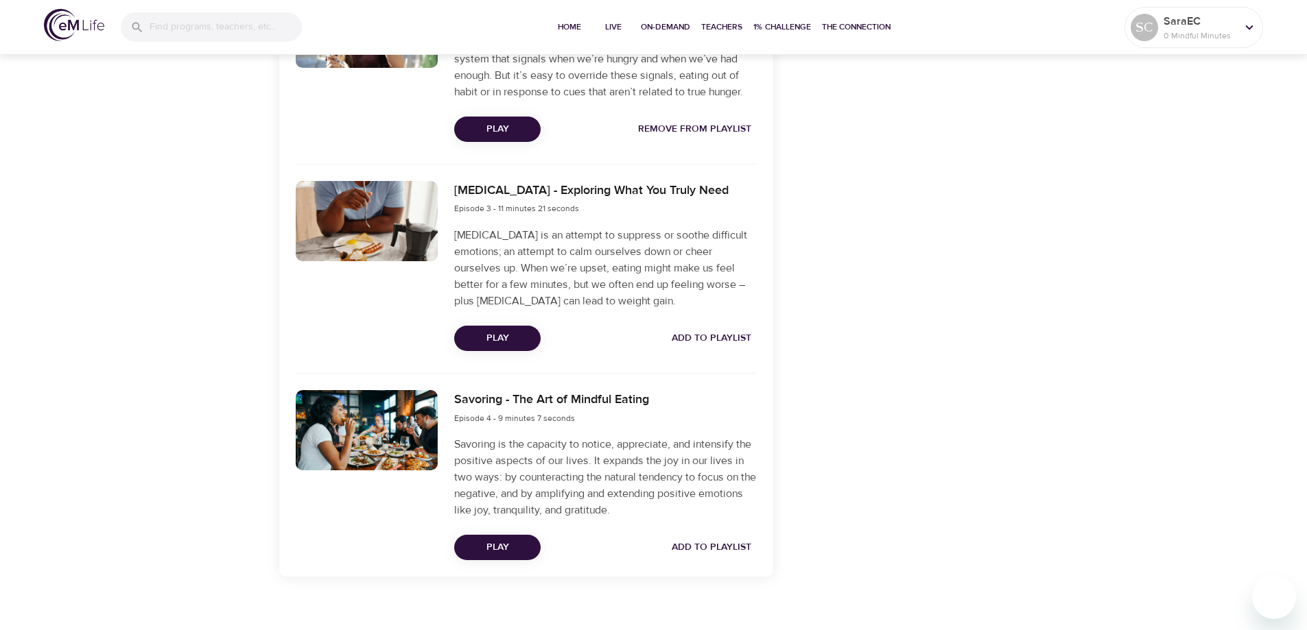
scroll to position [798, 0]
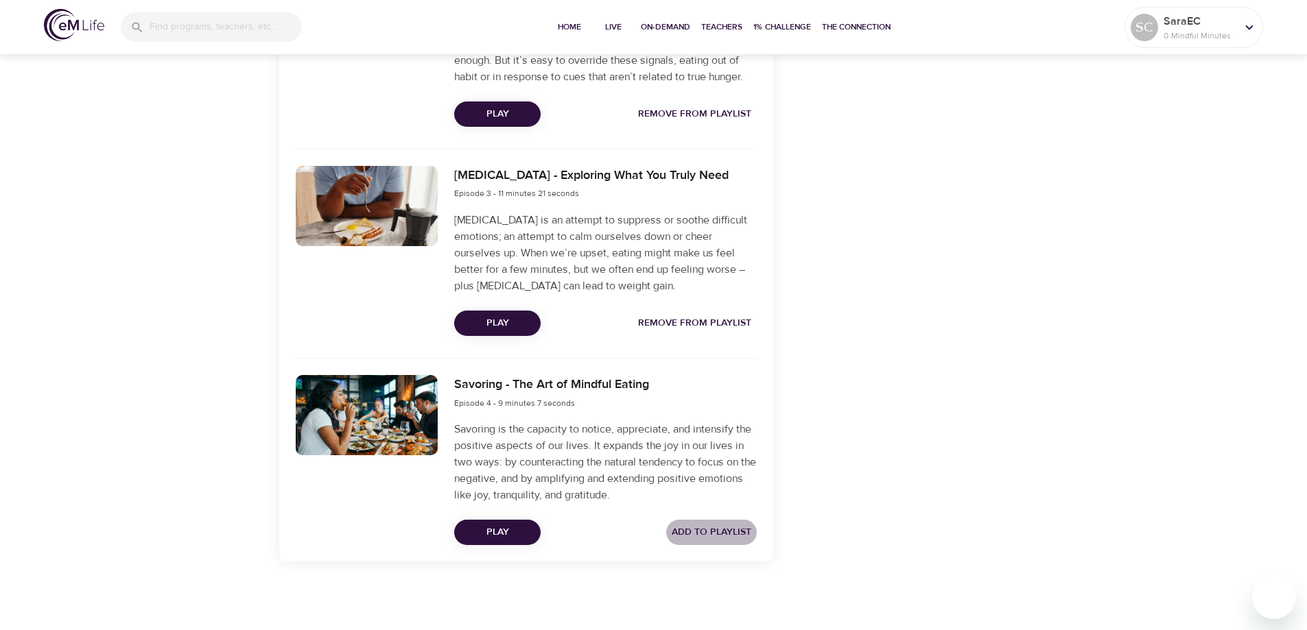
click at [713, 532] on span "Add to Playlist" at bounding box center [712, 532] width 80 height 17
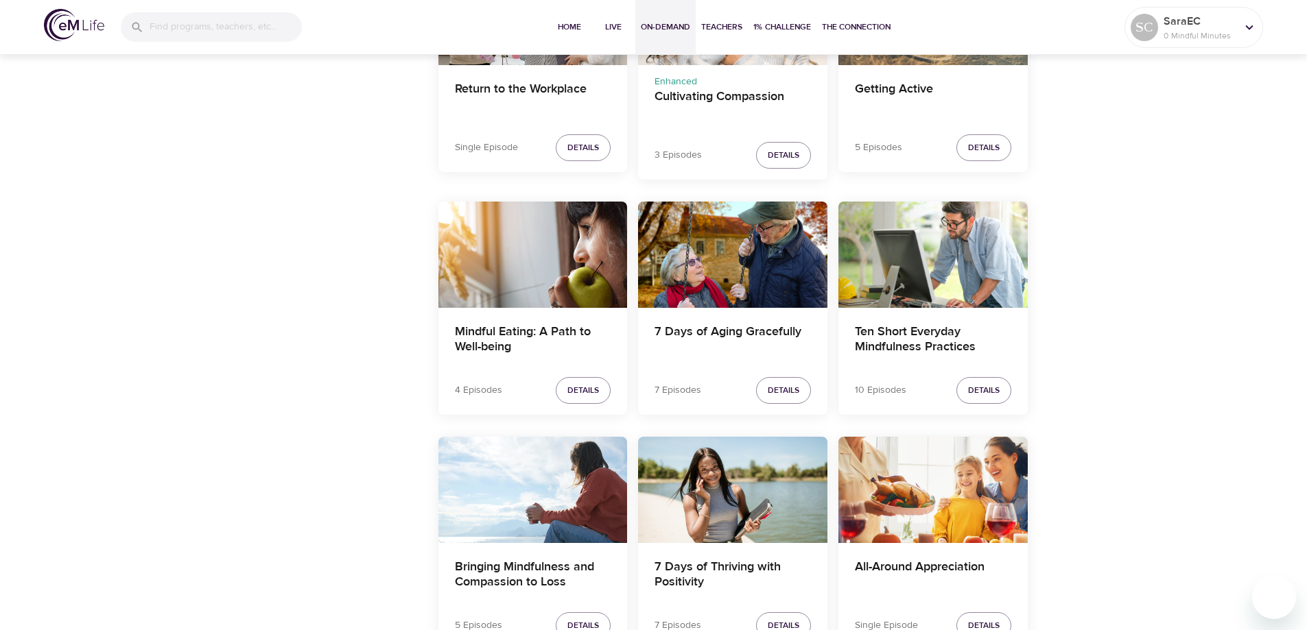
scroll to position [1996, 0]
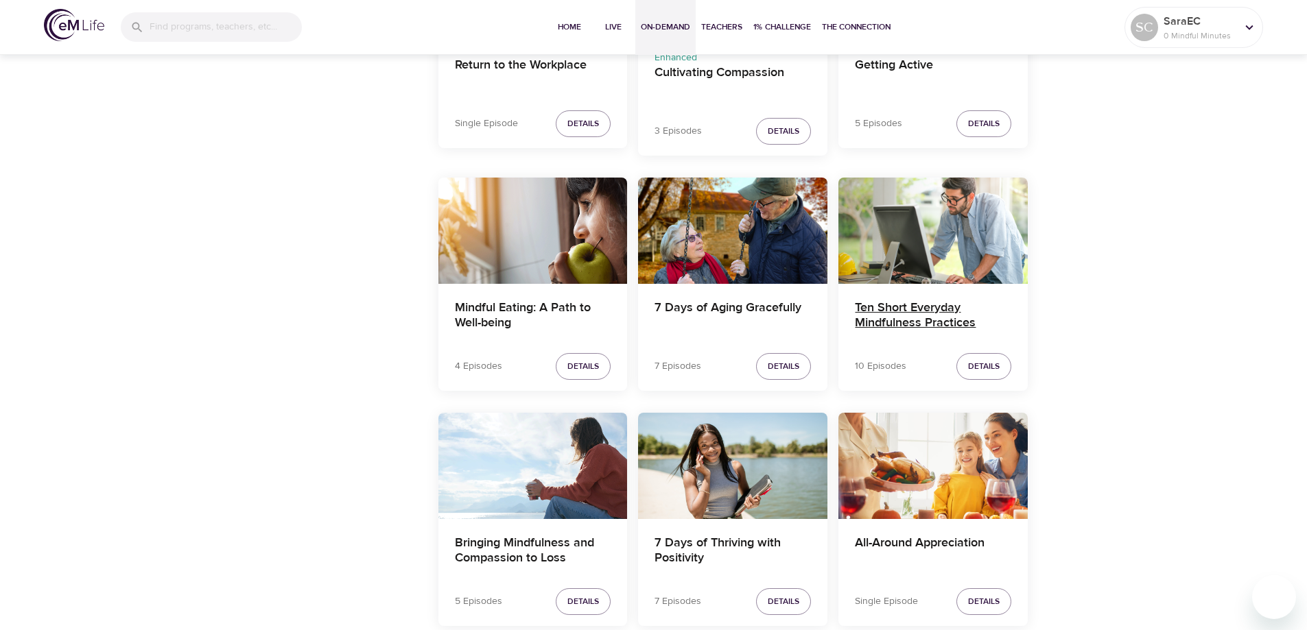
click at [943, 332] on h4 "Ten Short Everyday Mindfulness Practices" at bounding box center [933, 316] width 156 height 33
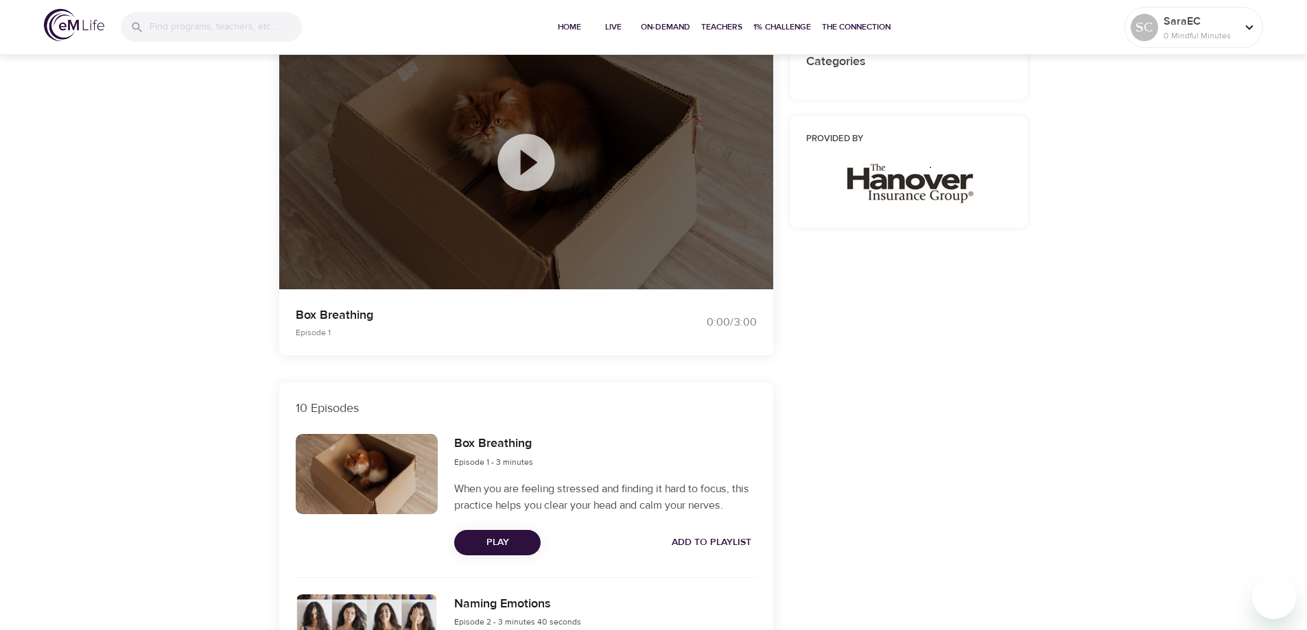
scroll to position [274, 0]
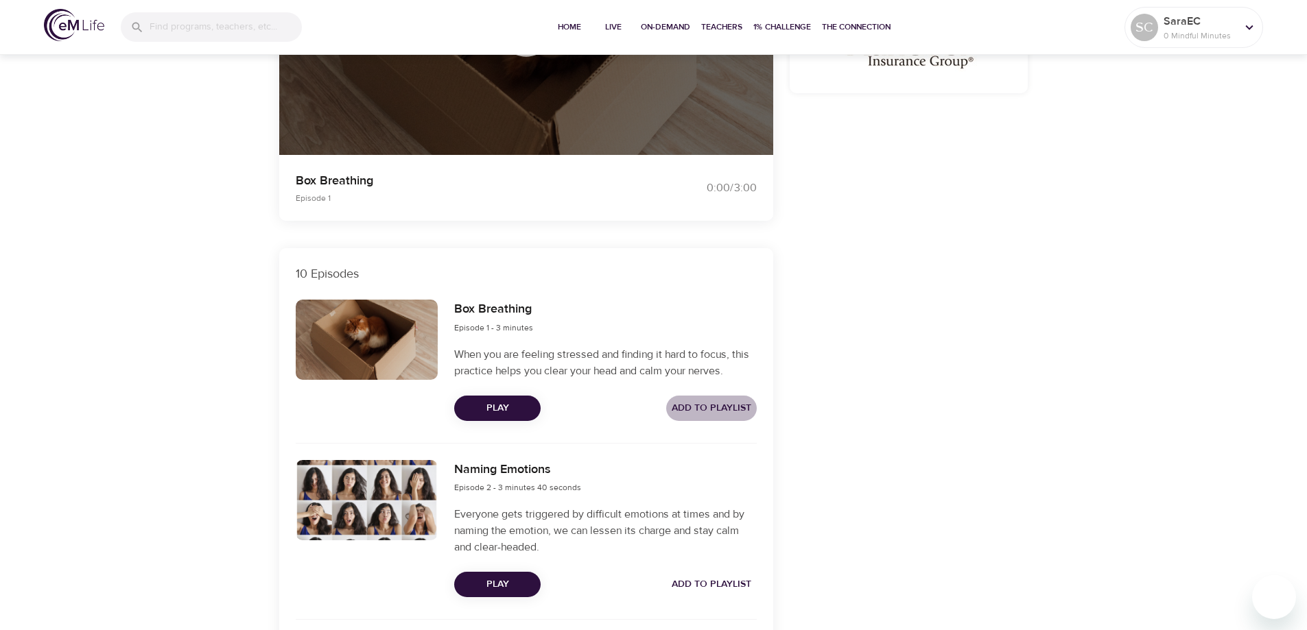
click at [699, 414] on span "Add to Playlist" at bounding box center [712, 408] width 80 height 17
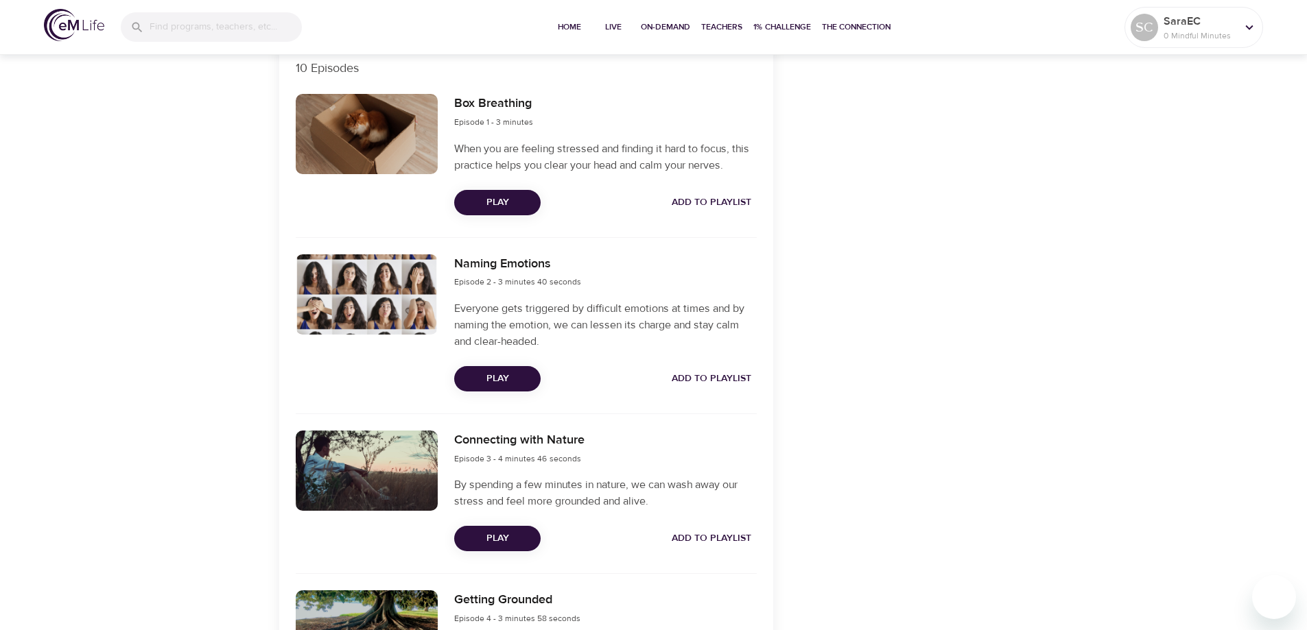
click at [703, 372] on span "Add to Playlist" at bounding box center [712, 378] width 80 height 17
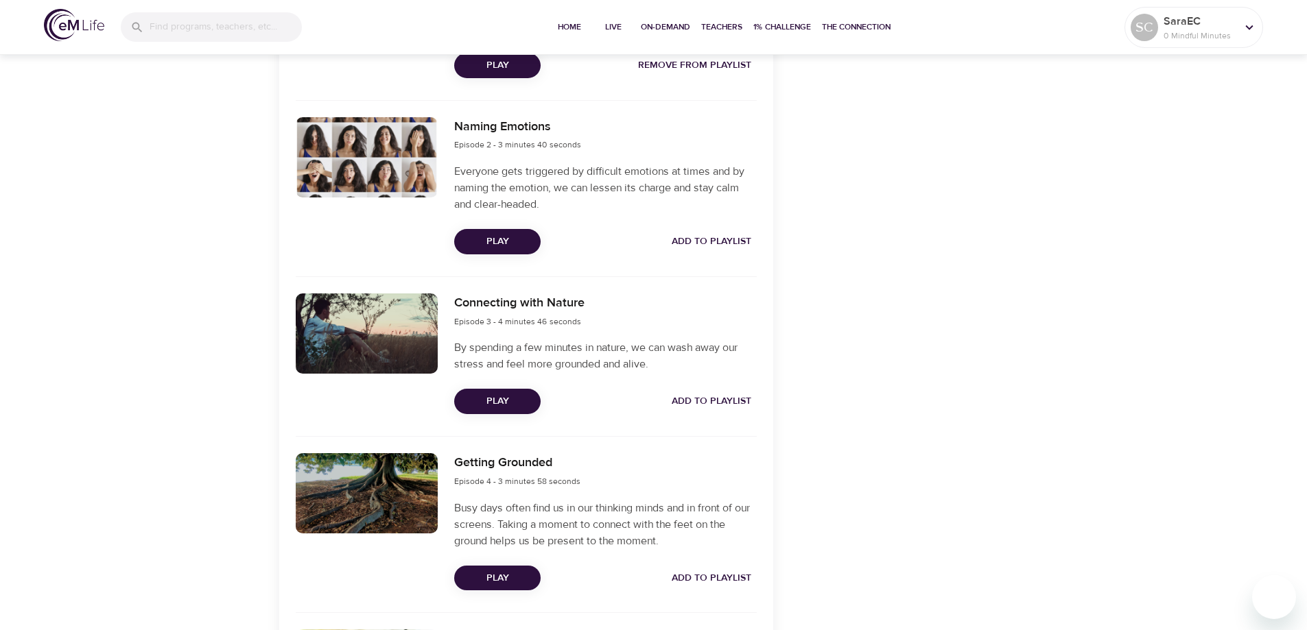
click at [694, 390] on button "Add to Playlist" at bounding box center [711, 401] width 91 height 25
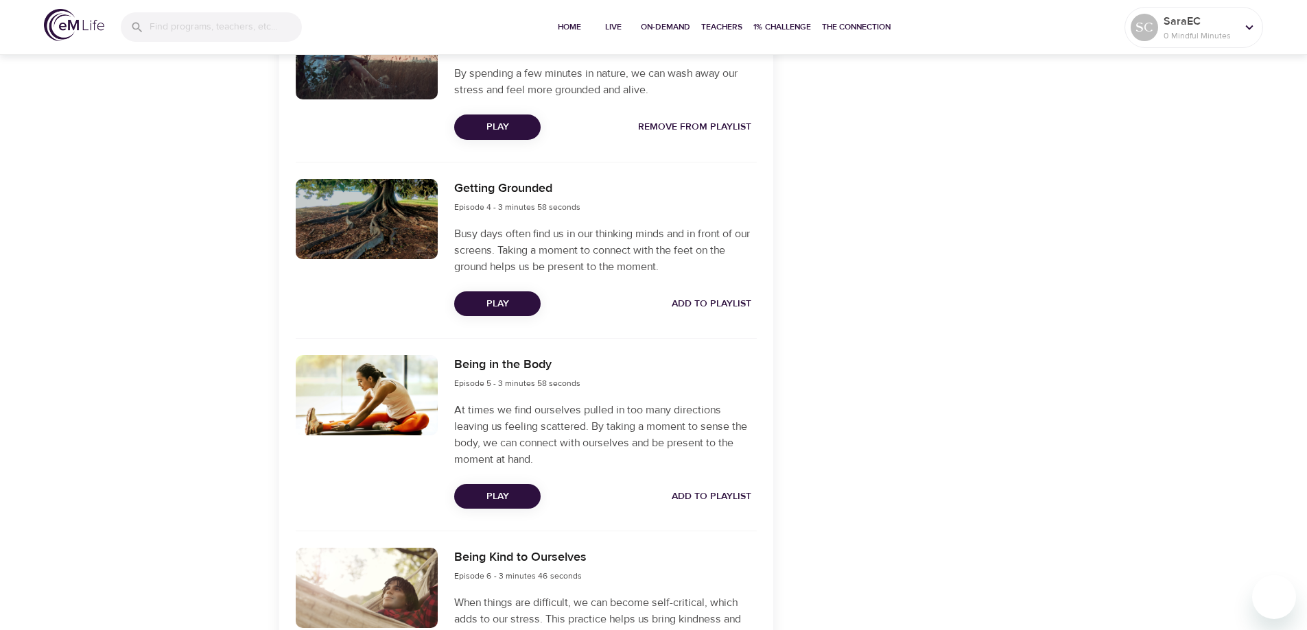
click at [686, 308] on span "Add to Playlist" at bounding box center [712, 304] width 80 height 17
click at [691, 477] on div "Being in the Body Episode 5 - 3 minutes 58 seconds At times we find ourselves p…" at bounding box center [605, 432] width 318 height 170
click at [695, 493] on span "Add to Playlist" at bounding box center [712, 496] width 80 height 17
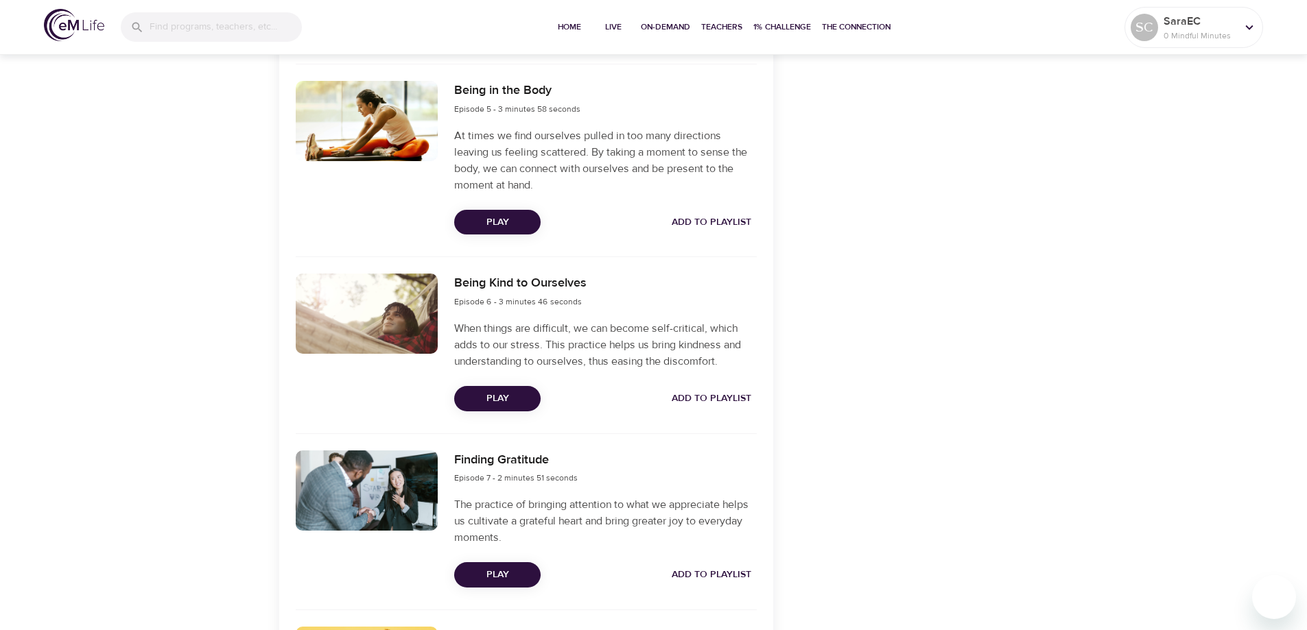
click at [695, 406] on span "Add to Playlist" at bounding box center [712, 398] width 80 height 17
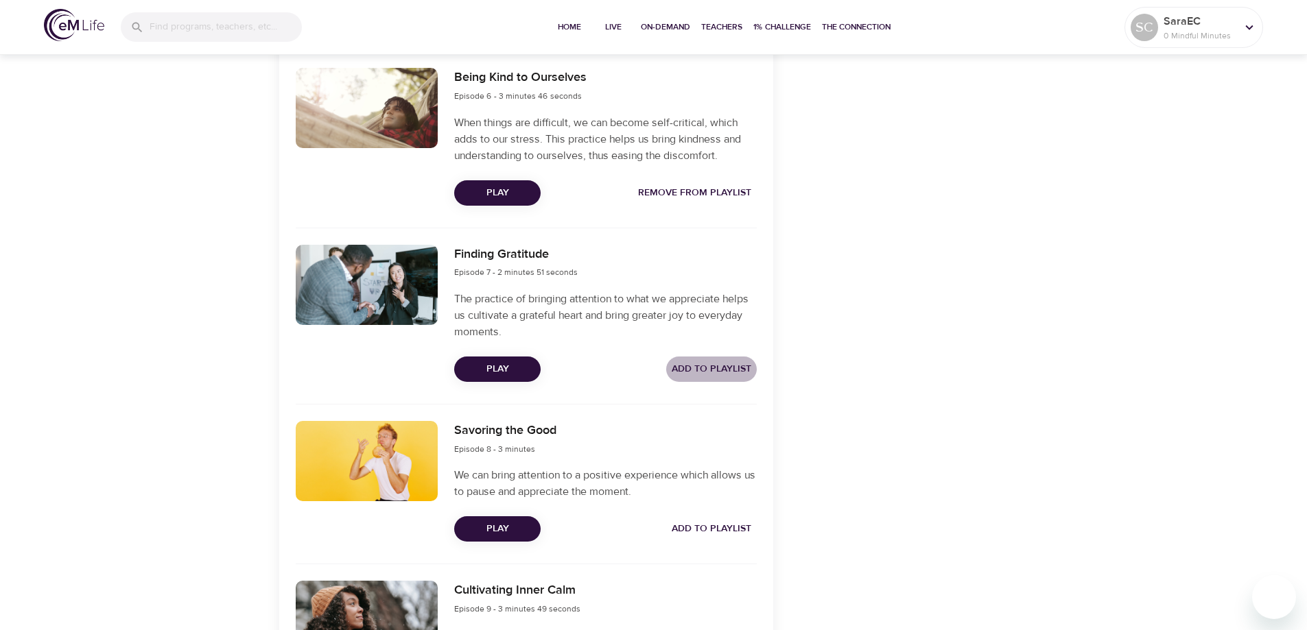
click at [699, 375] on span "Add to Playlist" at bounding box center [712, 369] width 80 height 17
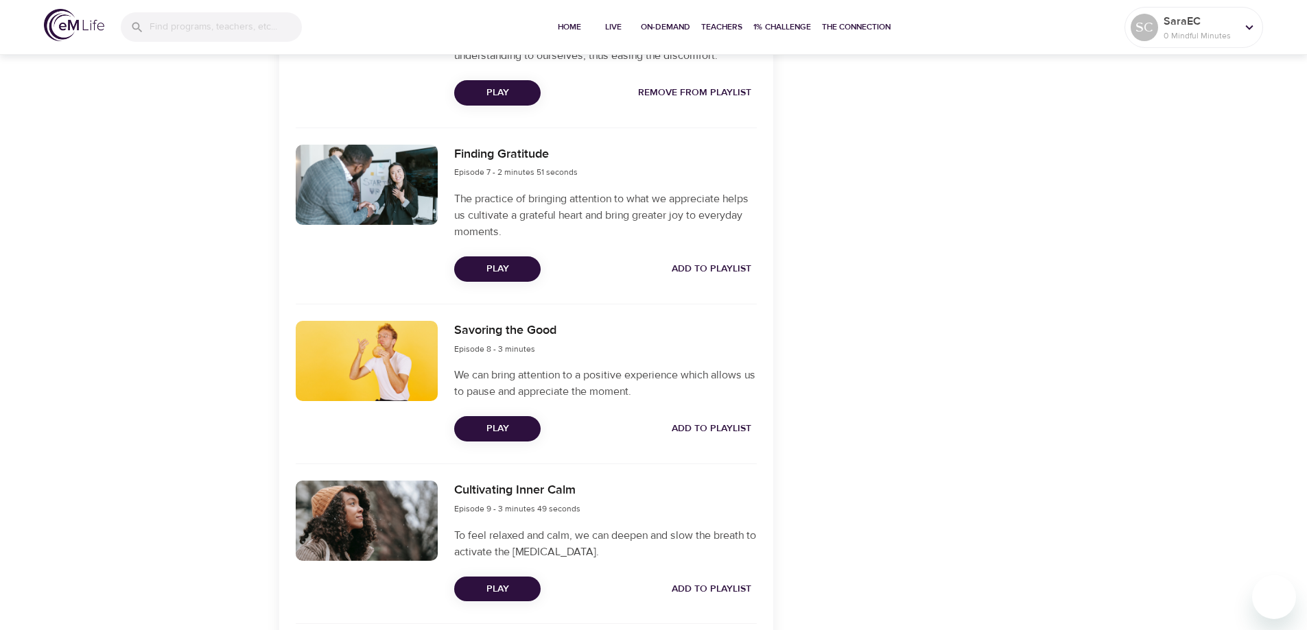
scroll to position [1578, 0]
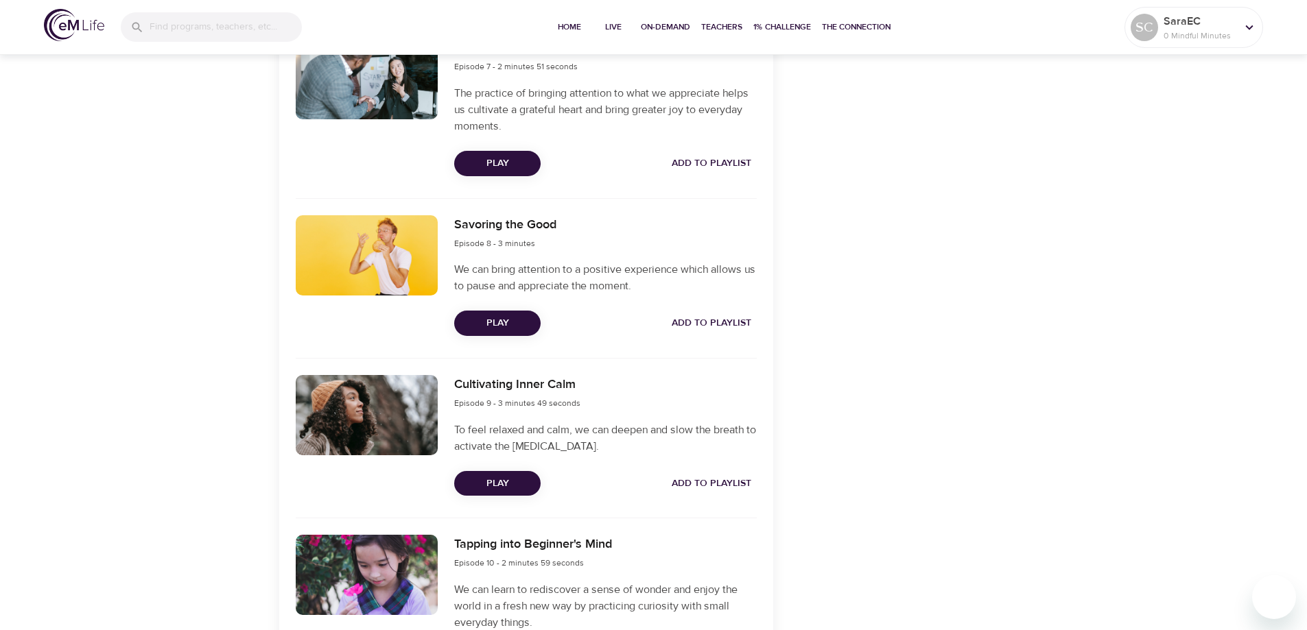
click at [707, 331] on span "Add to Playlist" at bounding box center [712, 323] width 80 height 17
click at [694, 480] on span "Add to Playlist" at bounding box center [712, 483] width 80 height 17
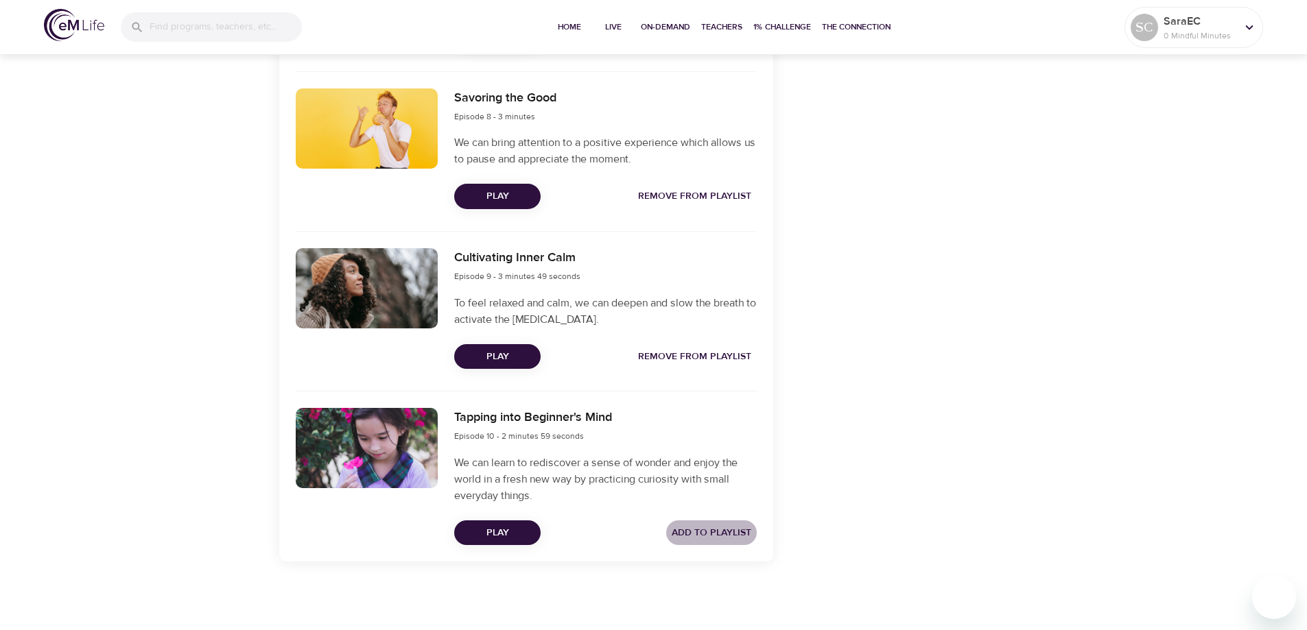
click at [703, 530] on span "Add to Playlist" at bounding box center [712, 533] width 80 height 17
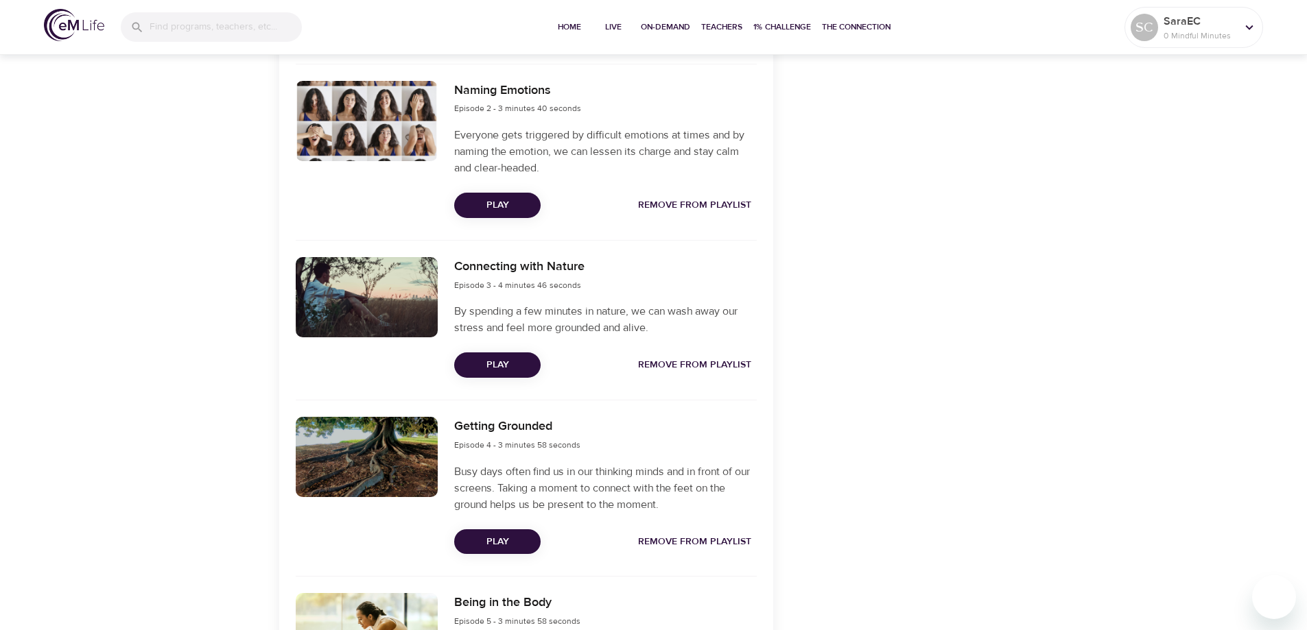
scroll to position [539, 0]
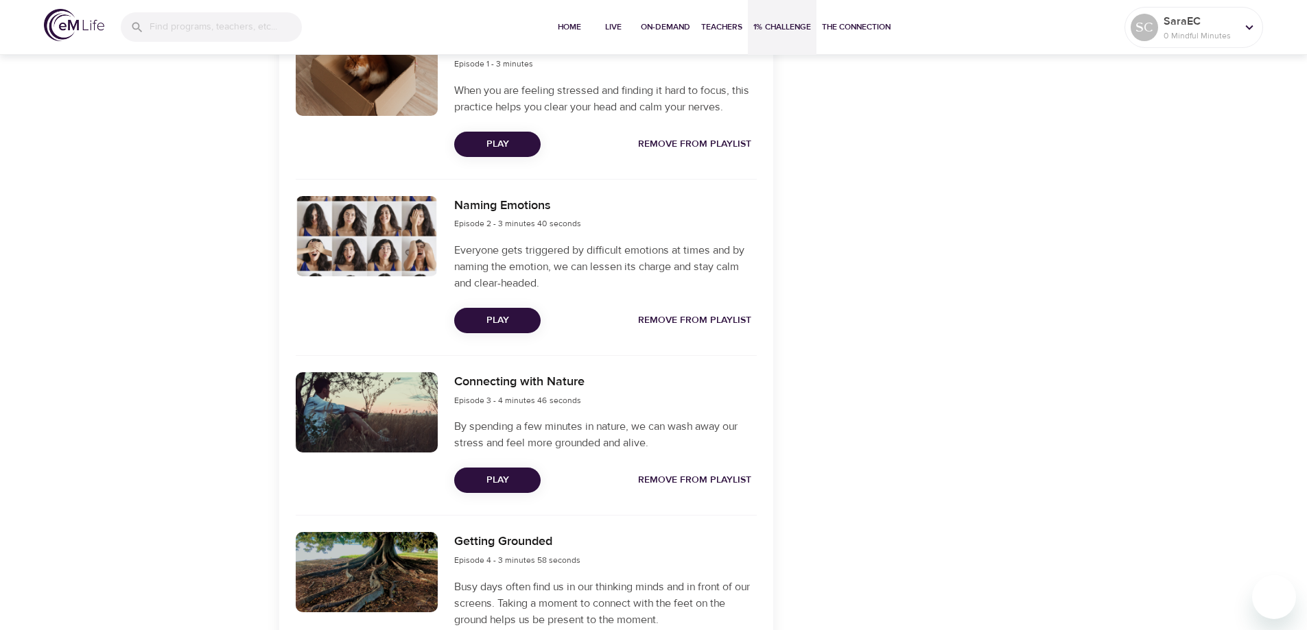
click at [795, 30] on span "1% Challenge" at bounding box center [782, 27] width 58 height 14
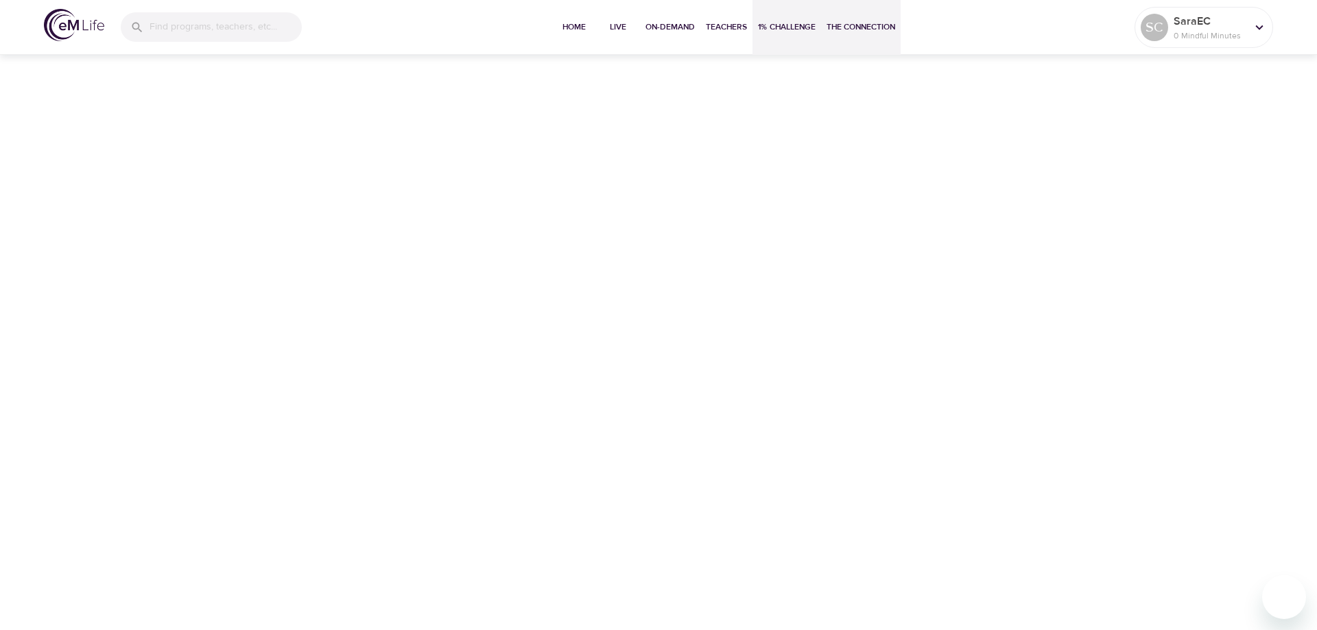
click at [853, 34] on span "The Connection" at bounding box center [861, 27] width 69 height 14
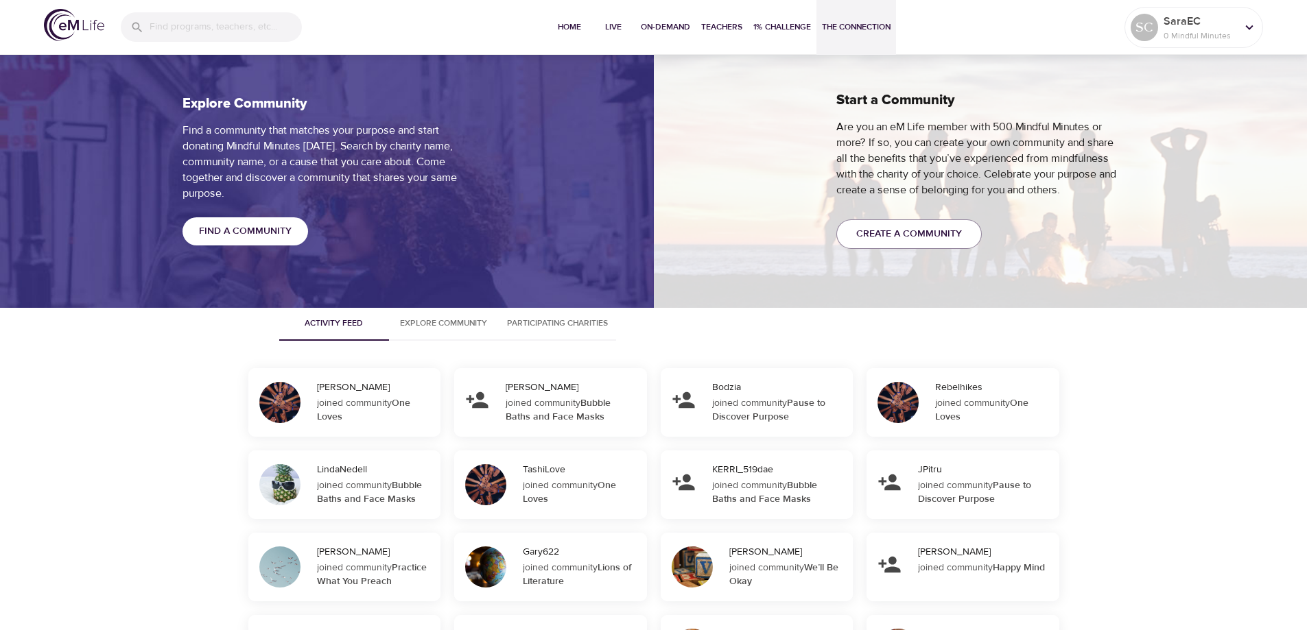
scroll to position [1235, 0]
